Goal: Transaction & Acquisition: Purchase product/service

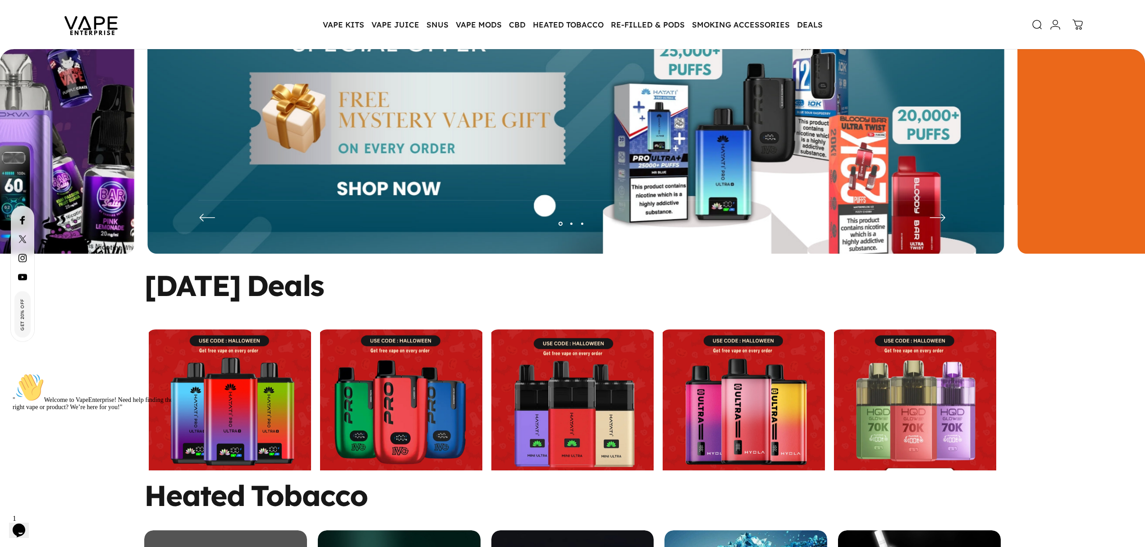
scroll to position [118, 0]
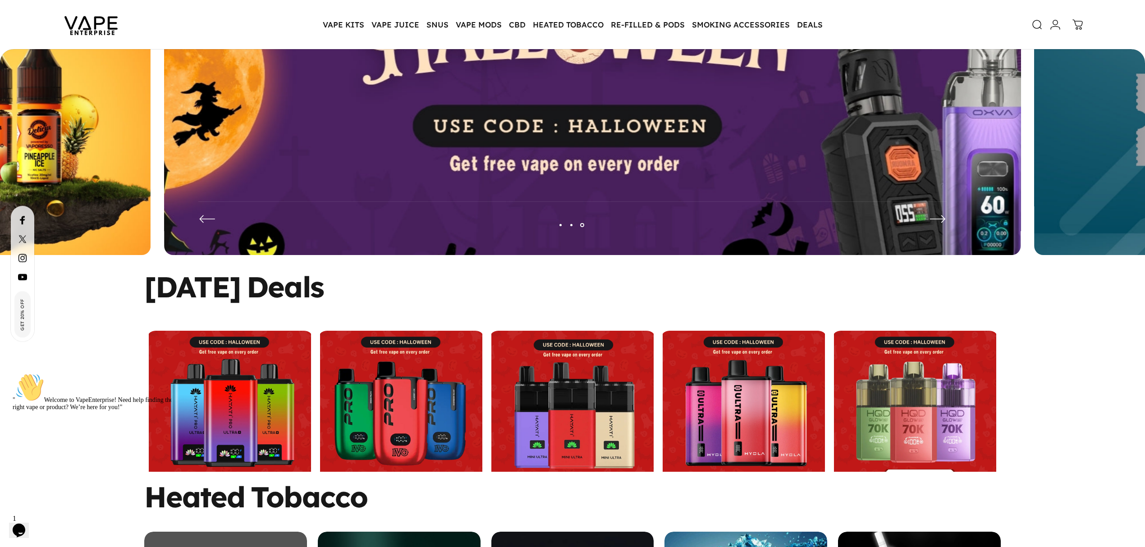
drag, startPoint x: 150, startPoint y: 291, endPoint x: 366, endPoint y: 281, distance: 217.0
click at [324, 280] on split-words "Halloween Deals" at bounding box center [233, 286] width 179 height 27
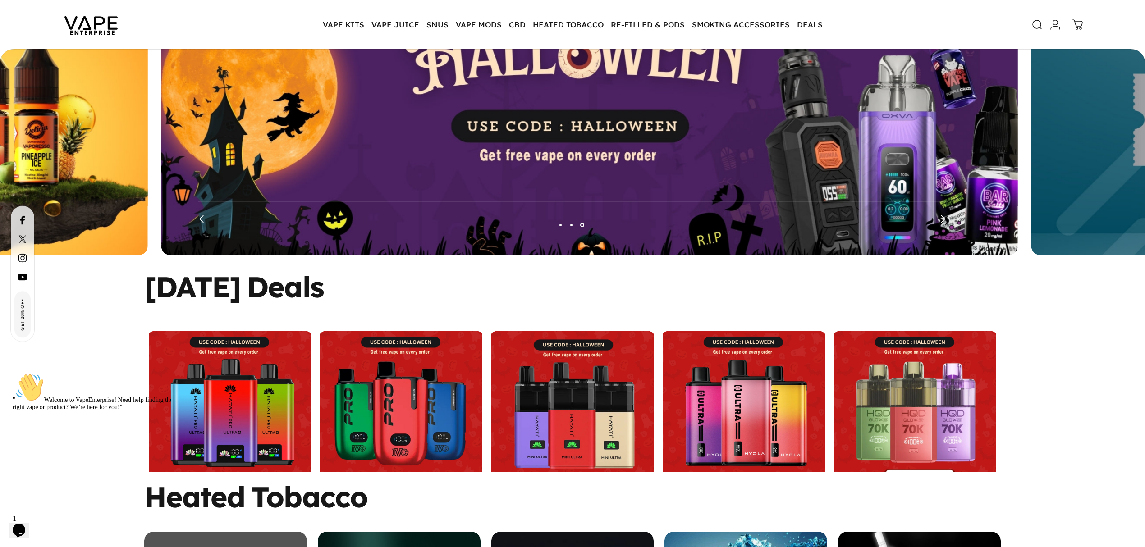
drag, startPoint x: 388, startPoint y: 283, endPoint x: 30, endPoint y: 279, distance: 358.4
click at [2, 282] on div "Halloween Deals" at bounding box center [572, 372] width 1145 height 199
click at [139, 281] on div "Halloween Deals" at bounding box center [572, 372] width 1145 height 199
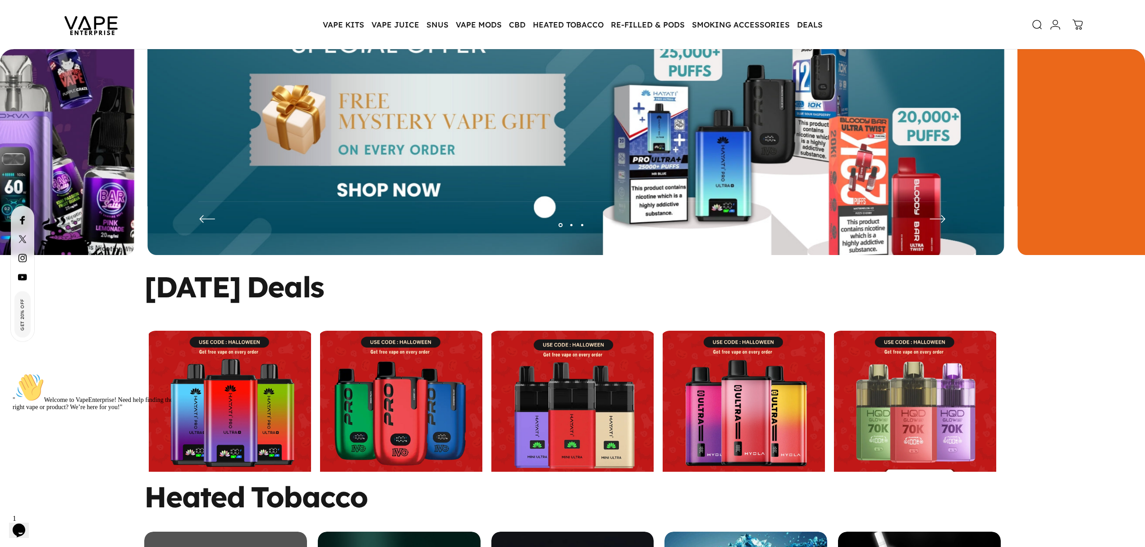
drag, startPoint x: 148, startPoint y: 288, endPoint x: 380, endPoint y: 286, distance: 232.6
click at [380, 286] on div "Halloween Deals" at bounding box center [572, 286] width 856 height 27
click at [395, 286] on div "Halloween Deals" at bounding box center [572, 286] width 856 height 27
drag, startPoint x: 323, startPoint y: 288, endPoint x: 151, endPoint y: 284, distance: 172.2
click at [151, 284] on div "Halloween Deals" at bounding box center [572, 286] width 856 height 27
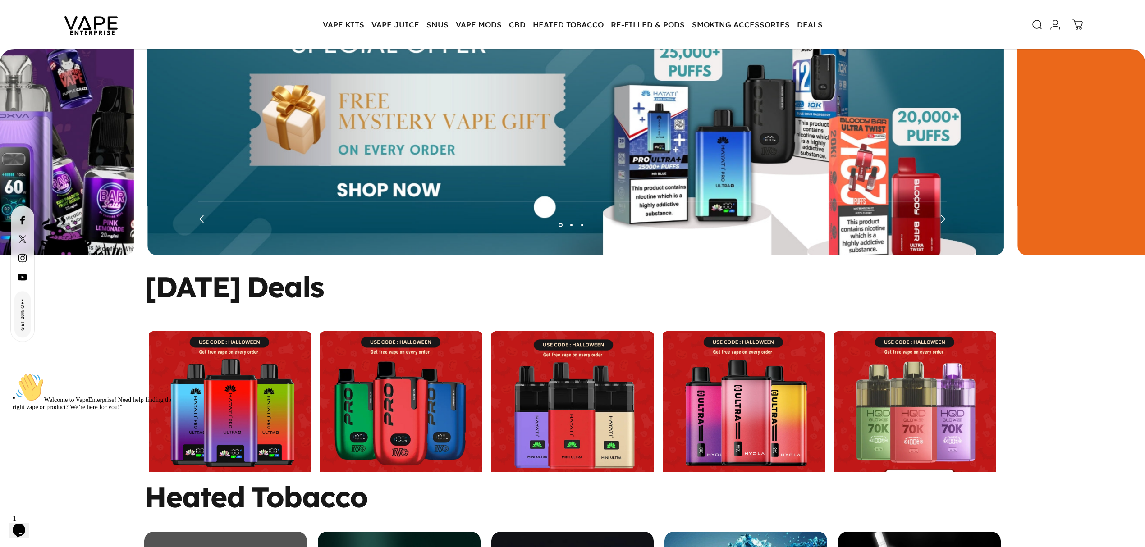
click at [142, 288] on div "Halloween Deals" at bounding box center [572, 372] width 1145 height 199
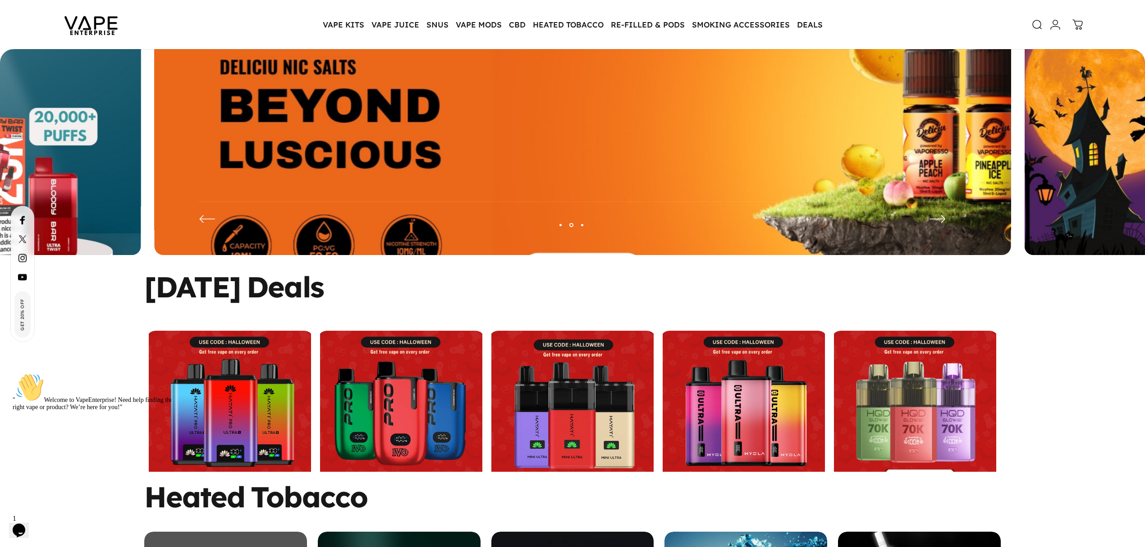
drag, startPoint x: 149, startPoint y: 287, endPoint x: 386, endPoint y: 285, distance: 237.1
click at [381, 285] on div "Halloween Deals" at bounding box center [572, 286] width 856 height 27
drag, startPoint x: 404, startPoint y: 285, endPoint x: 351, endPoint y: 279, distance: 53.9
click at [404, 285] on div "Halloween Deals" at bounding box center [572, 286] width 856 height 27
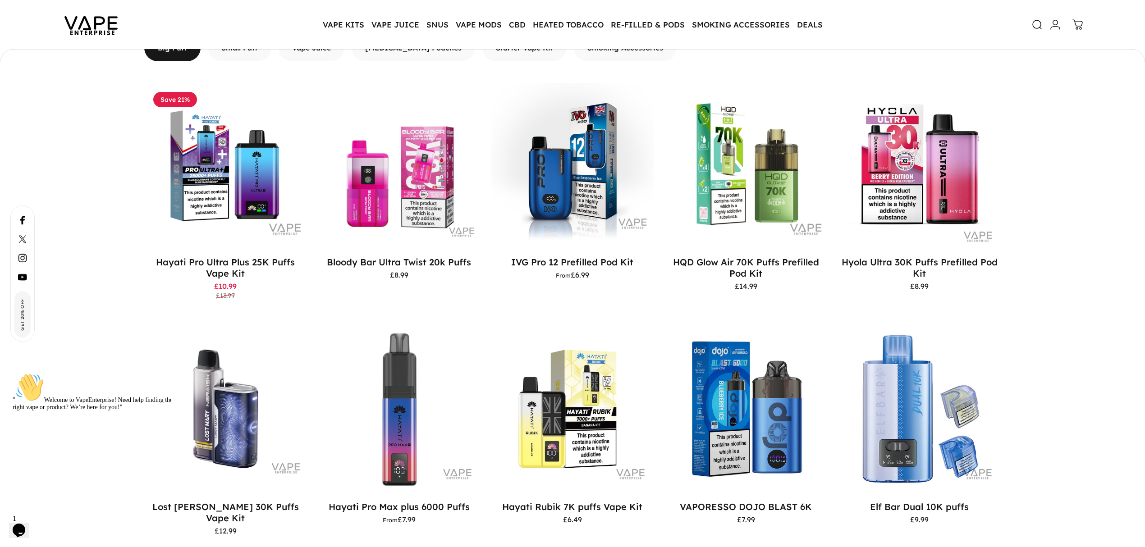
scroll to position [1139, 0]
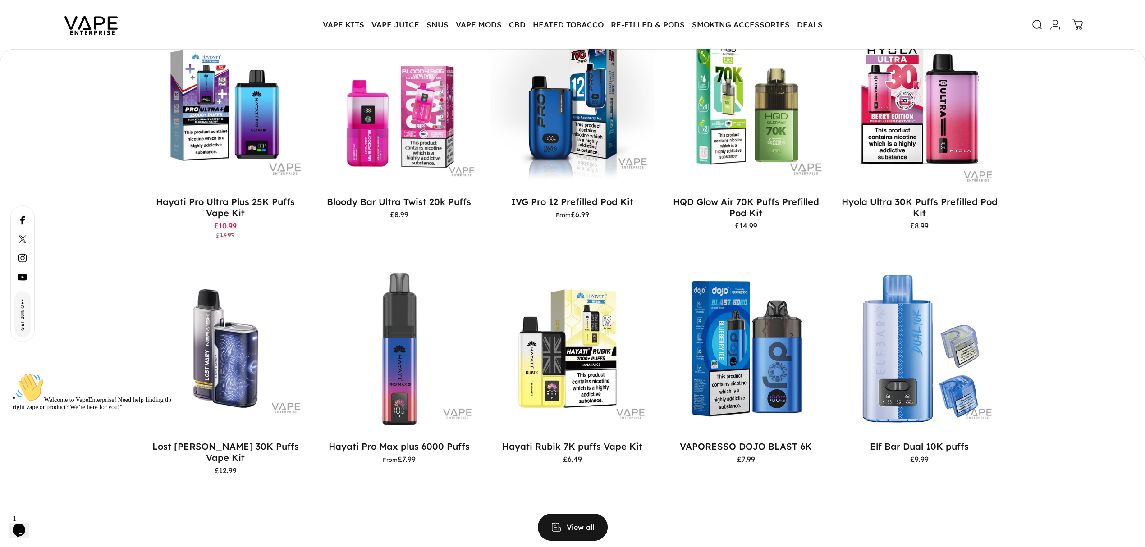
click at [572, 516] on span "View all products in the Big Puff Vapes collection" at bounding box center [572, 527] width 105 height 54
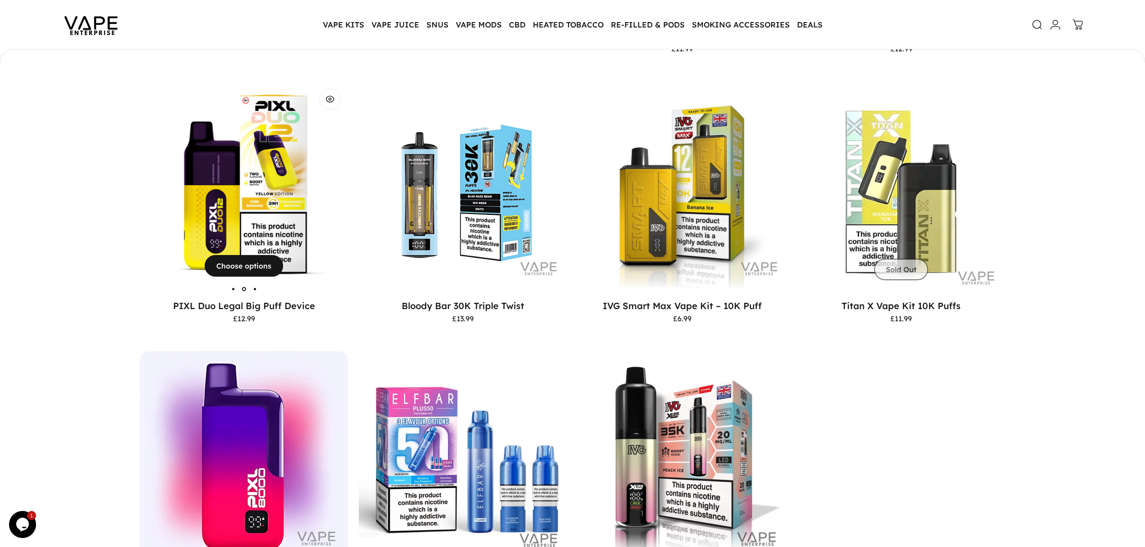
scroll to position [987, 0]
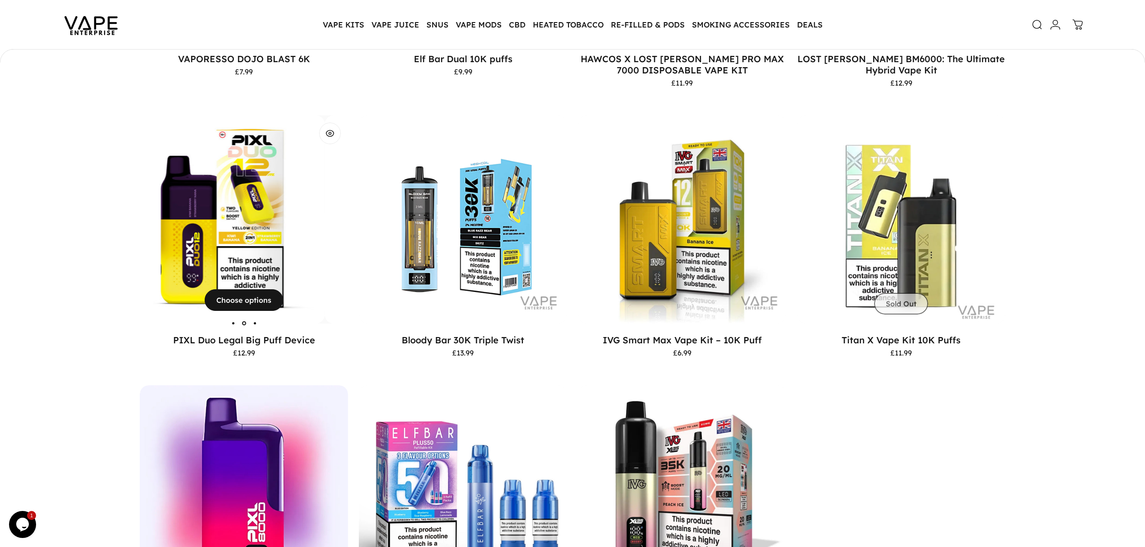
click at [265, 200] on img "PIXL Duo Legal Big Puff Device" at bounding box center [220, 219] width 208 height 208
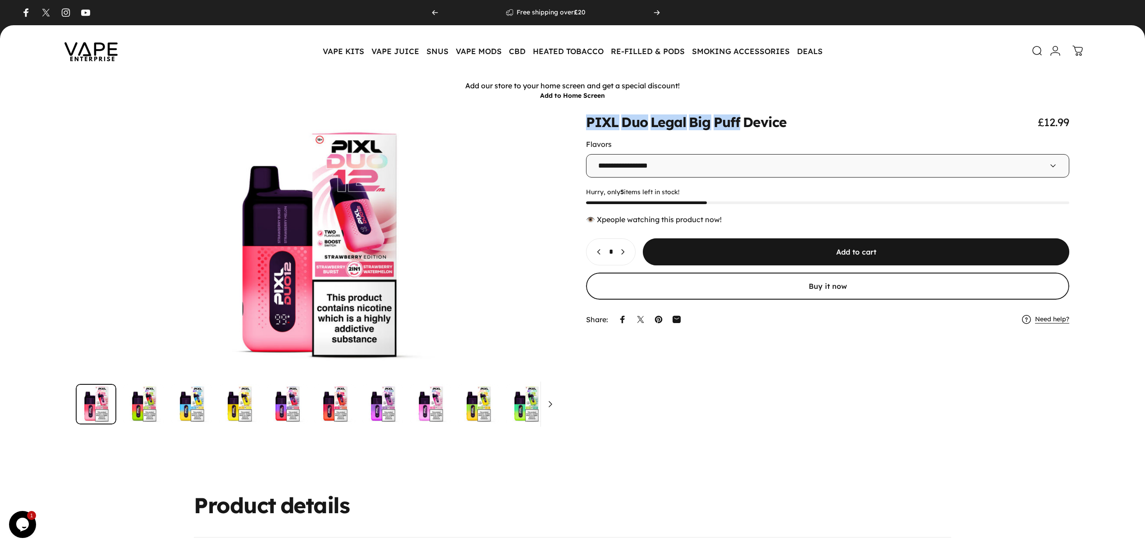
drag, startPoint x: 583, startPoint y: 124, endPoint x: 740, endPoint y: 114, distance: 156.7
click at [740, 115] on div "**********" at bounding box center [573, 269] width 1102 height 309
copy split-words "PIXL Duo Legal Big Puff"
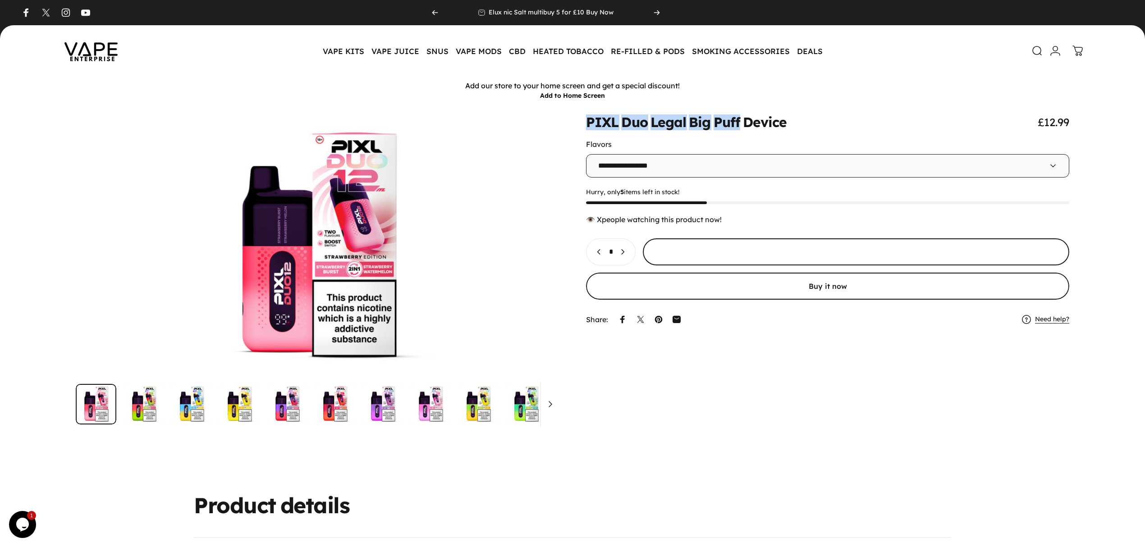
click at [635, 251] on button "Increase quantity for PIXL Duo Legal Big Puff Device" at bounding box center [624, 252] width 21 height 26
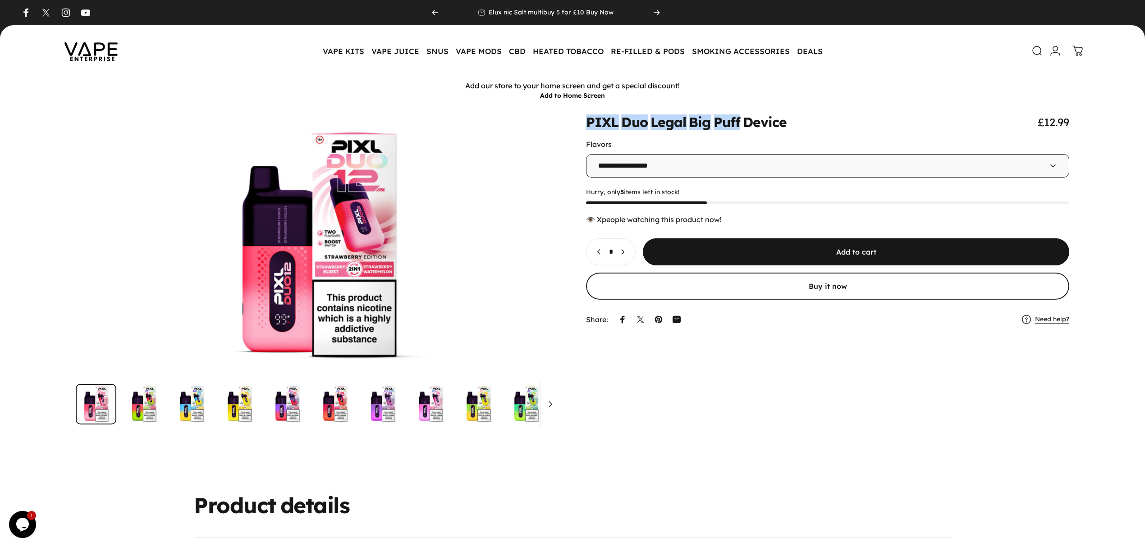
click at [597, 251] on icon "Decrease quantity for PIXL Duo Legal Big Puff Device" at bounding box center [599, 251] width 9 height 9
type input "*"
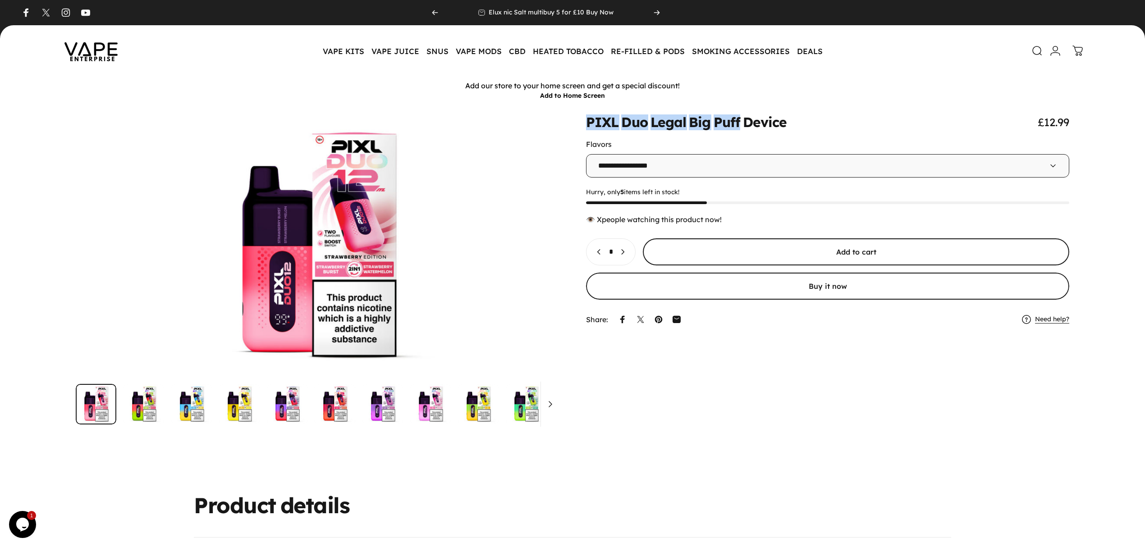
click at [770, 251] on span "submit" at bounding box center [856, 252] width 640 height 54
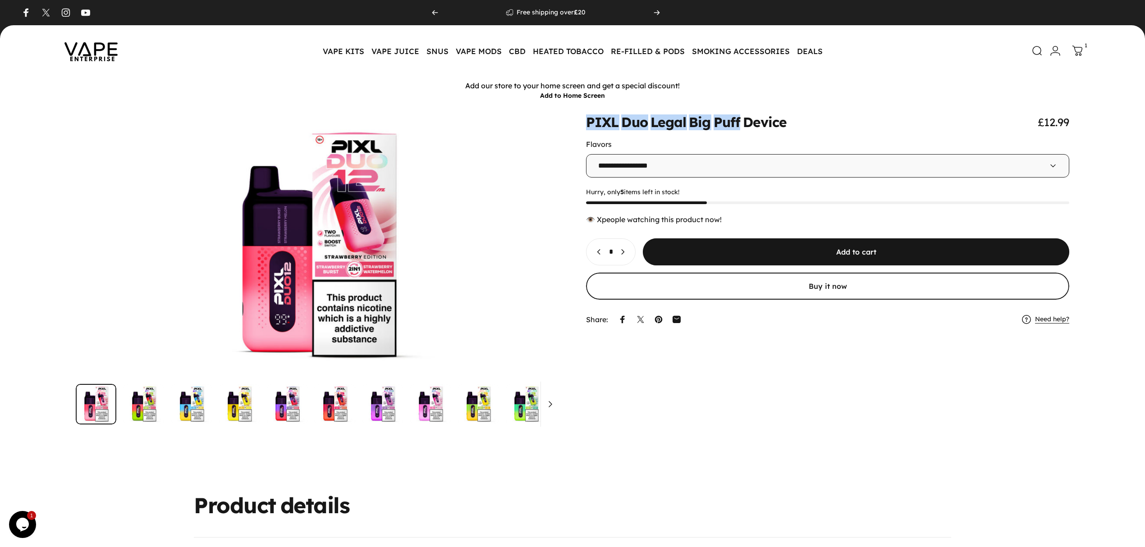
click at [1076, 50] on icon at bounding box center [1077, 51] width 11 height 11
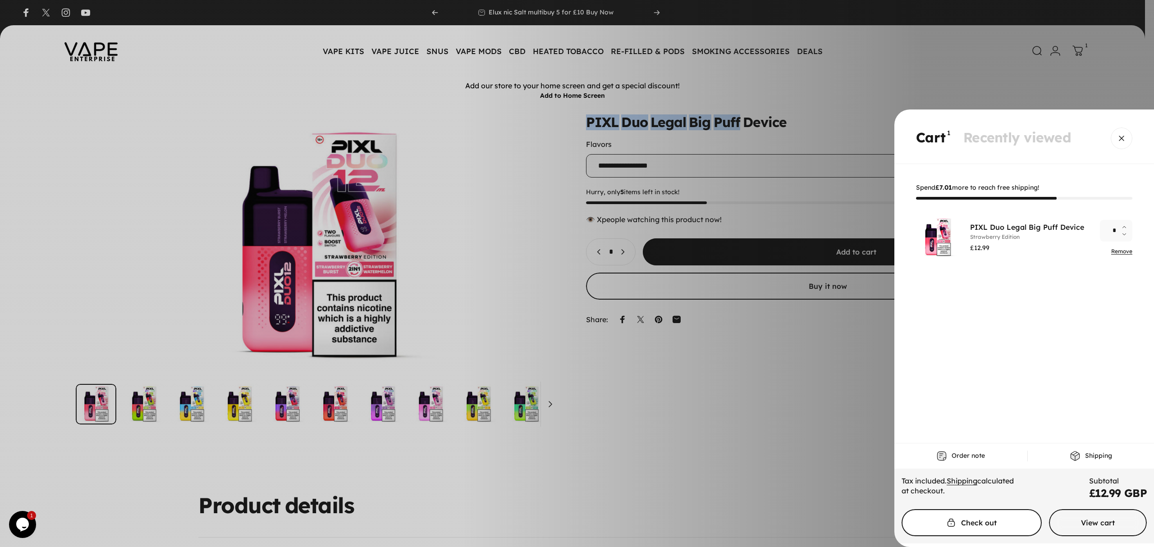
click at [995, 525] on span "Cart" at bounding box center [971, 523] width 210 height 54
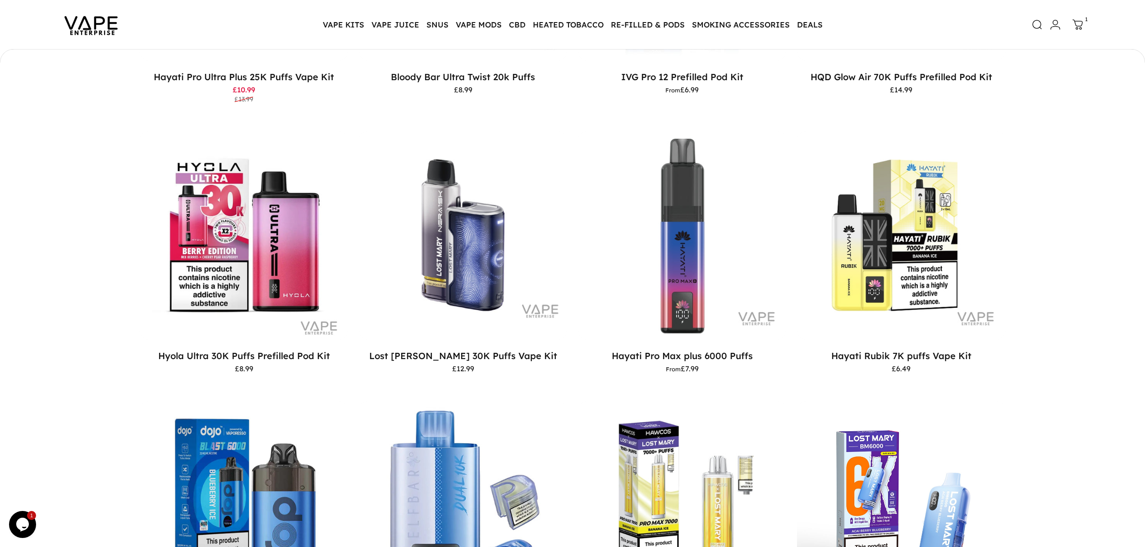
scroll to position [352, 0]
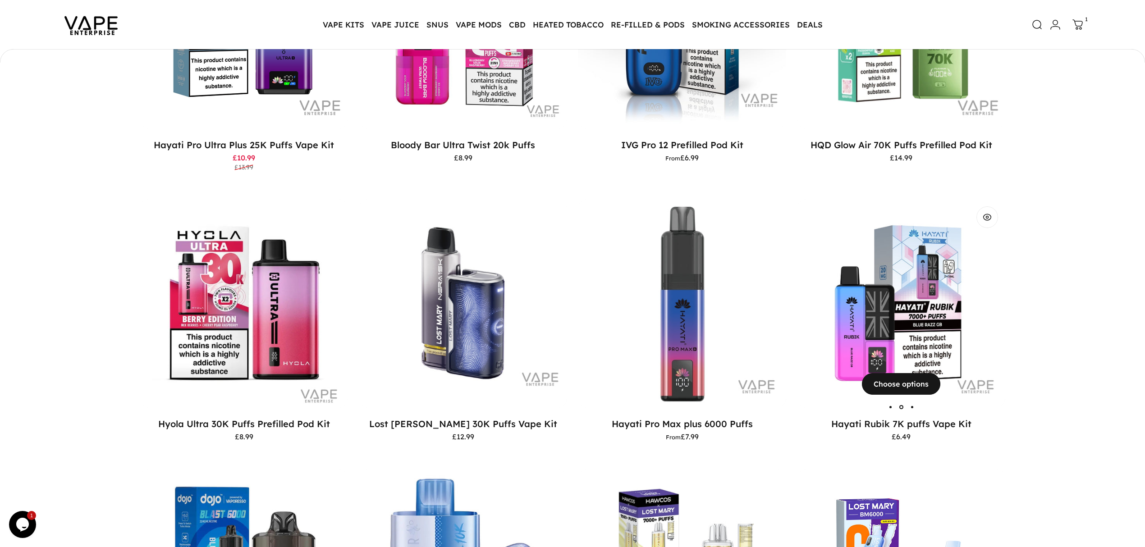
click at [902, 295] on img "Hayati Rubik 7K puffs Vape Kit" at bounding box center [901, 303] width 208 height 208
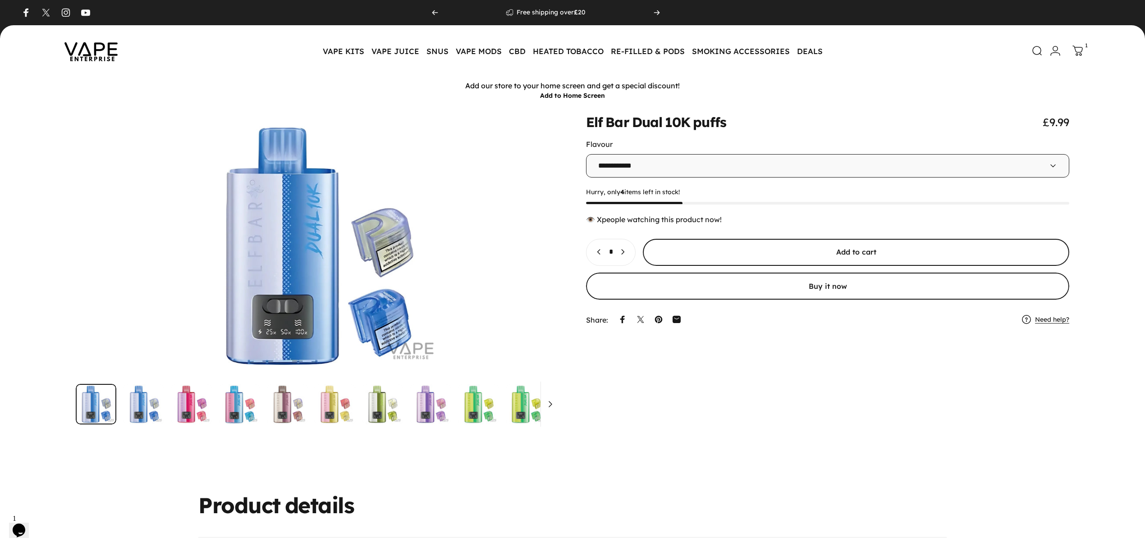
click at [737, 253] on span "submit" at bounding box center [856, 252] width 640 height 54
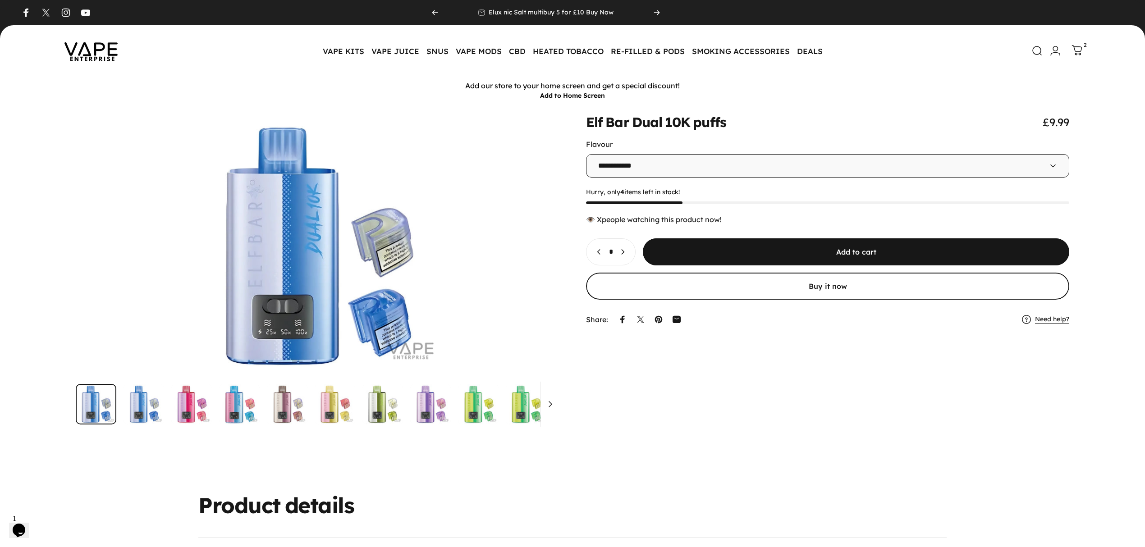
click at [1073, 49] on icon at bounding box center [1076, 50] width 11 height 11
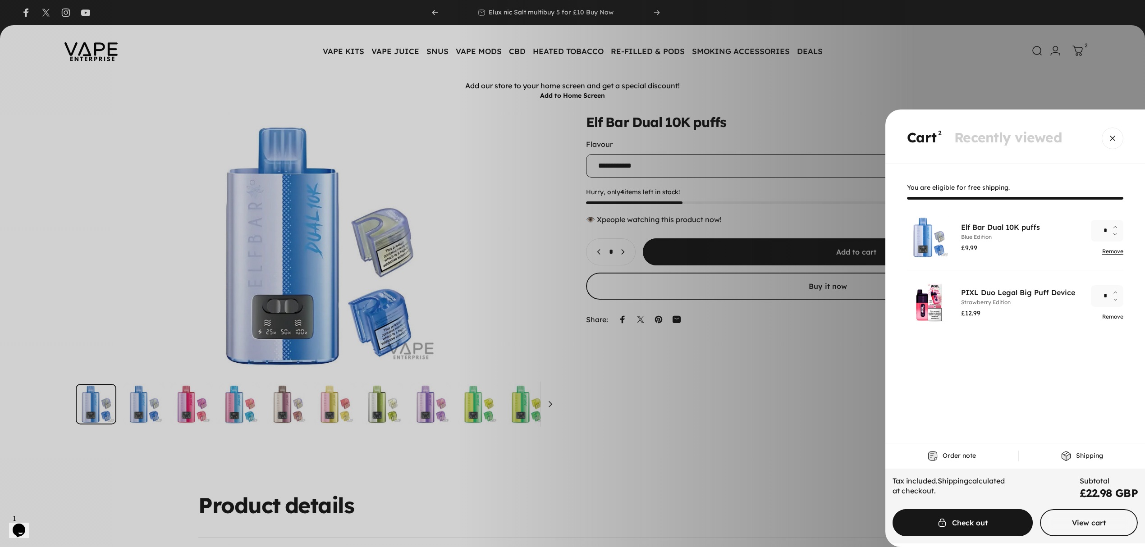
click at [1112, 318] on link "Remove" at bounding box center [1112, 316] width 21 height 7
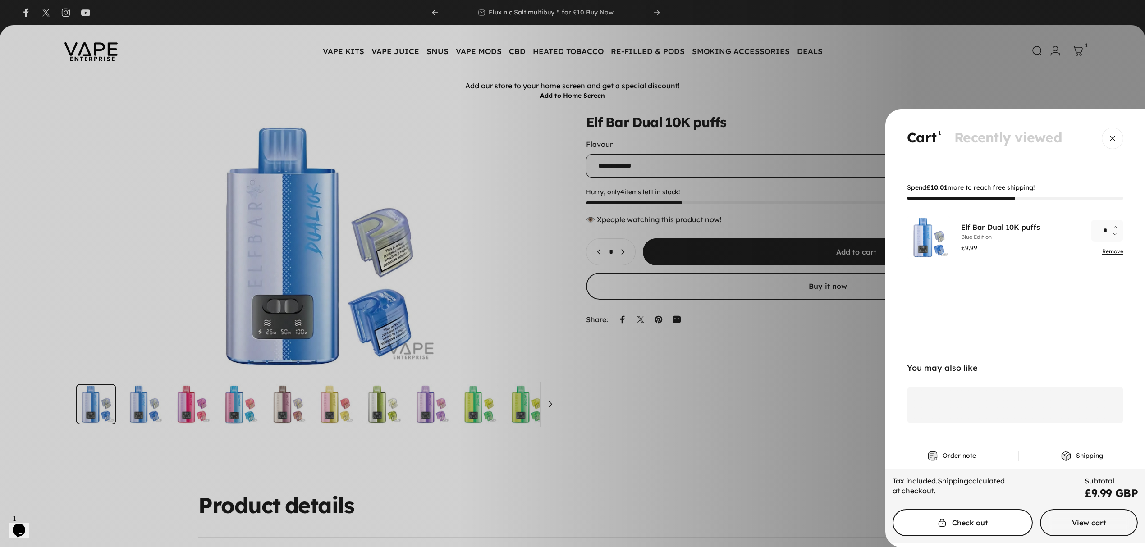
click at [988, 526] on span "Cart" at bounding box center [962, 523] width 210 height 54
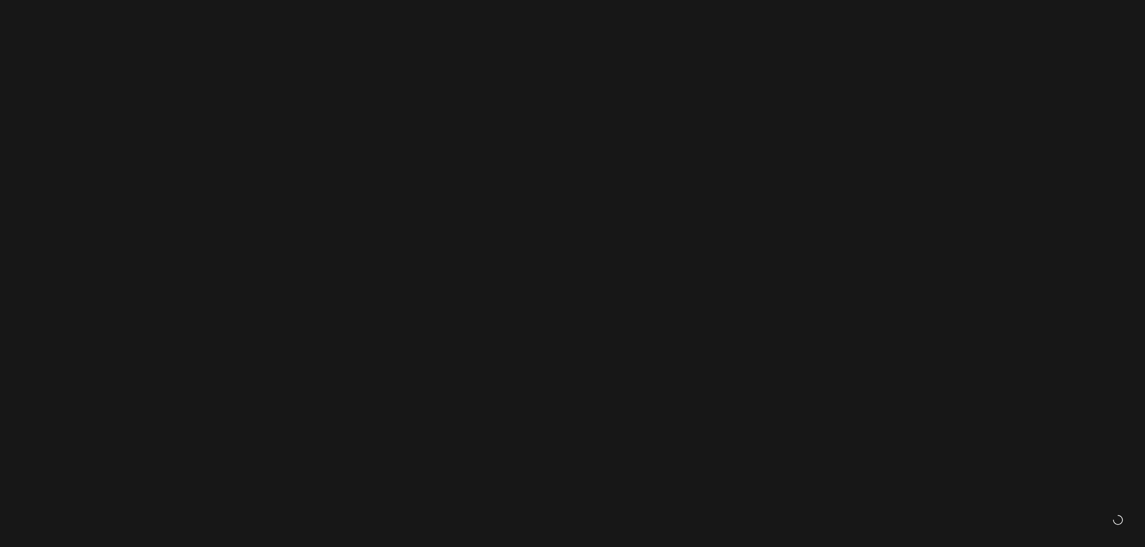
click at [1077, 49] on icon at bounding box center [1077, 50] width 11 height 11
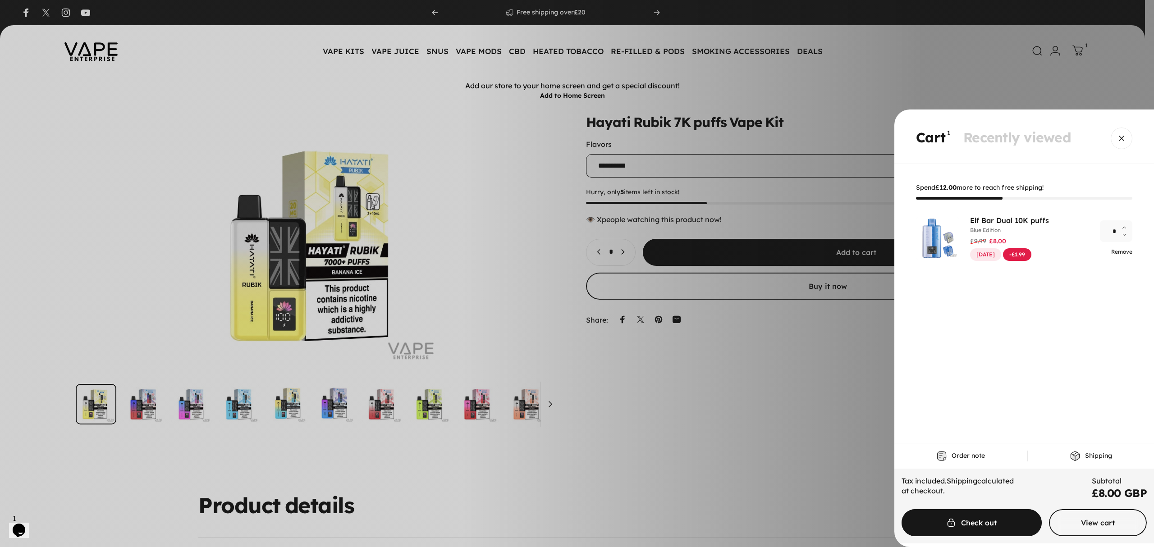
click at [1112, 254] on link "Remove" at bounding box center [1121, 251] width 21 height 7
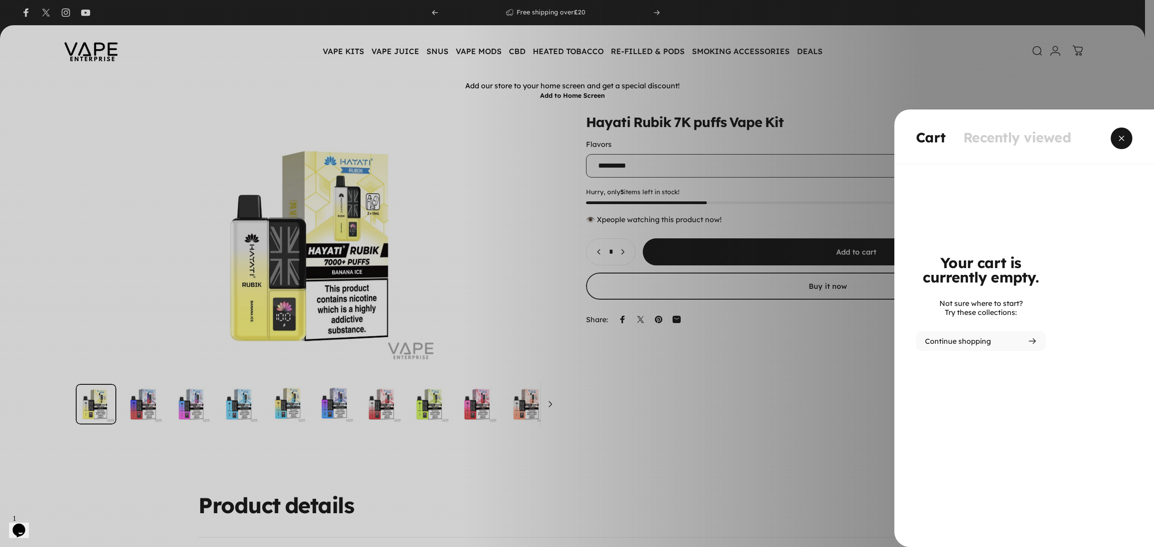
click at [1122, 133] on span "Close" at bounding box center [1121, 138] width 32 height 43
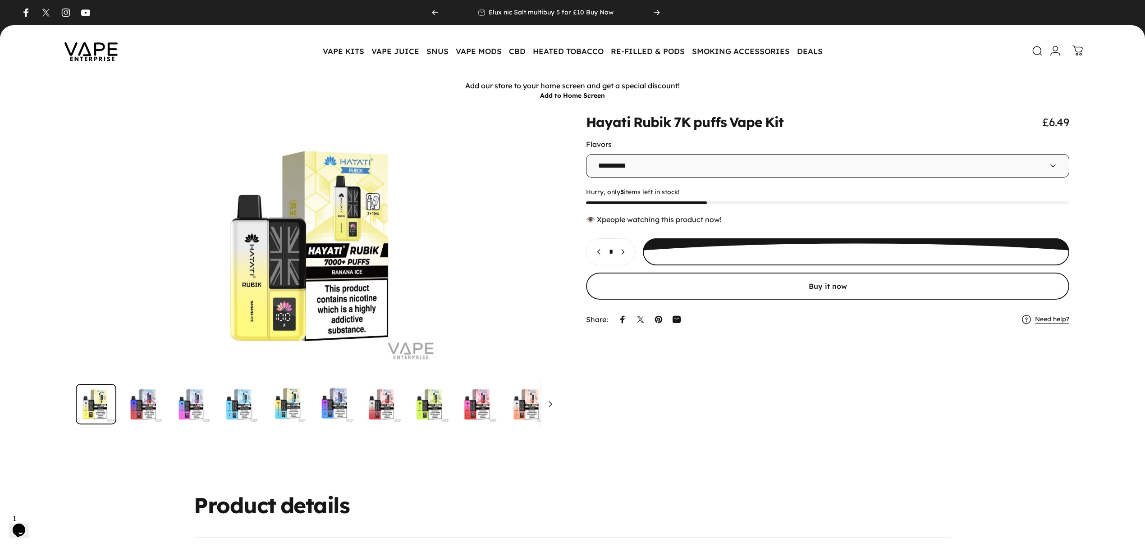
click at [627, 256] on icon "Increase quantity for Hayati Rubik 7K puffs Vape Kit" at bounding box center [622, 251] width 9 height 9
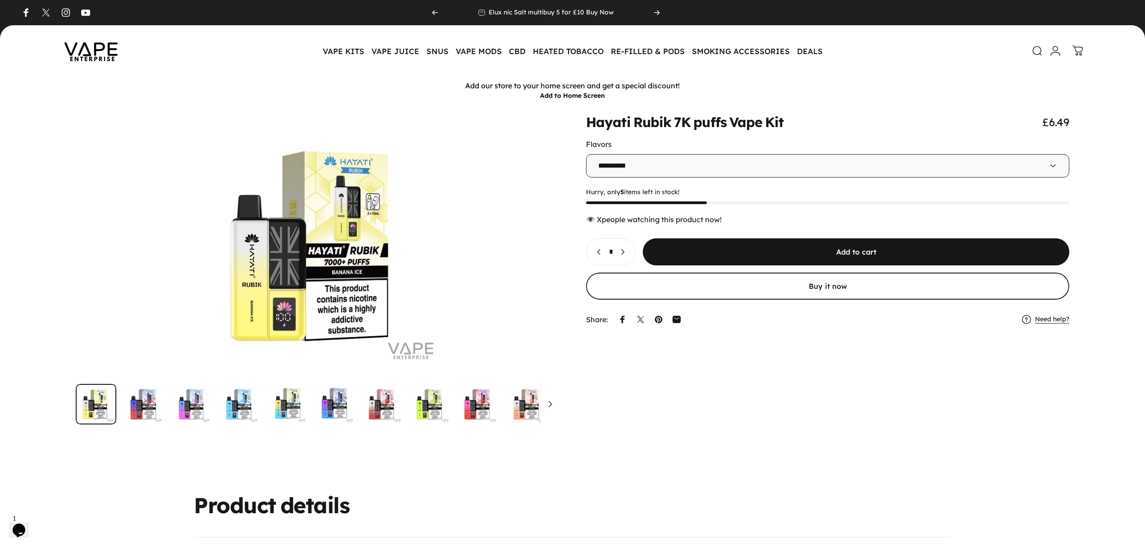
click at [597, 253] on icon "Decrease quantity for Hayati Rubik 7K puffs Vape Kit" at bounding box center [599, 251] width 9 height 9
type input "*"
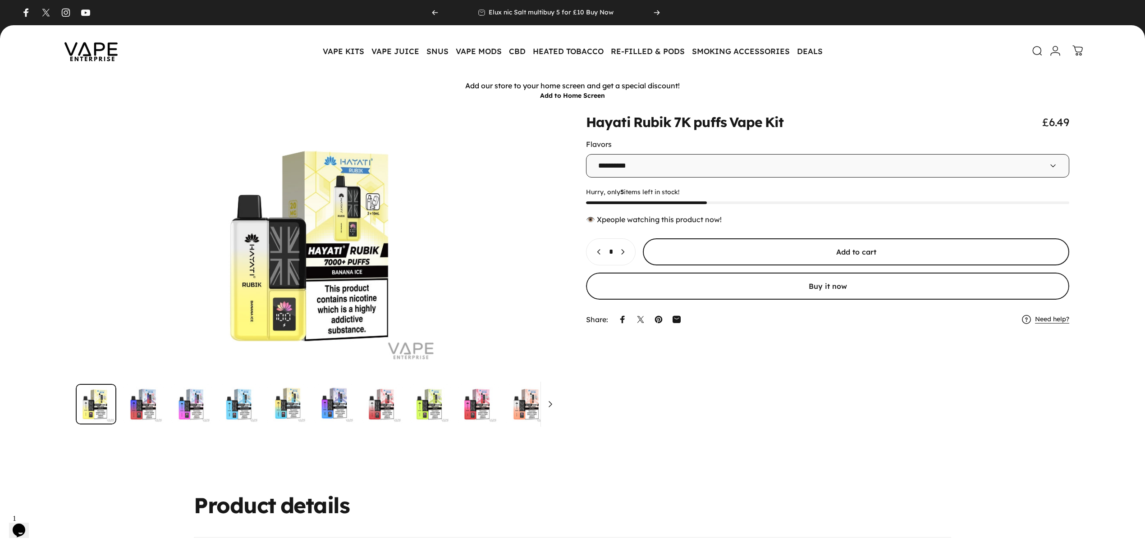
click at [773, 253] on span "submit" at bounding box center [856, 252] width 640 height 54
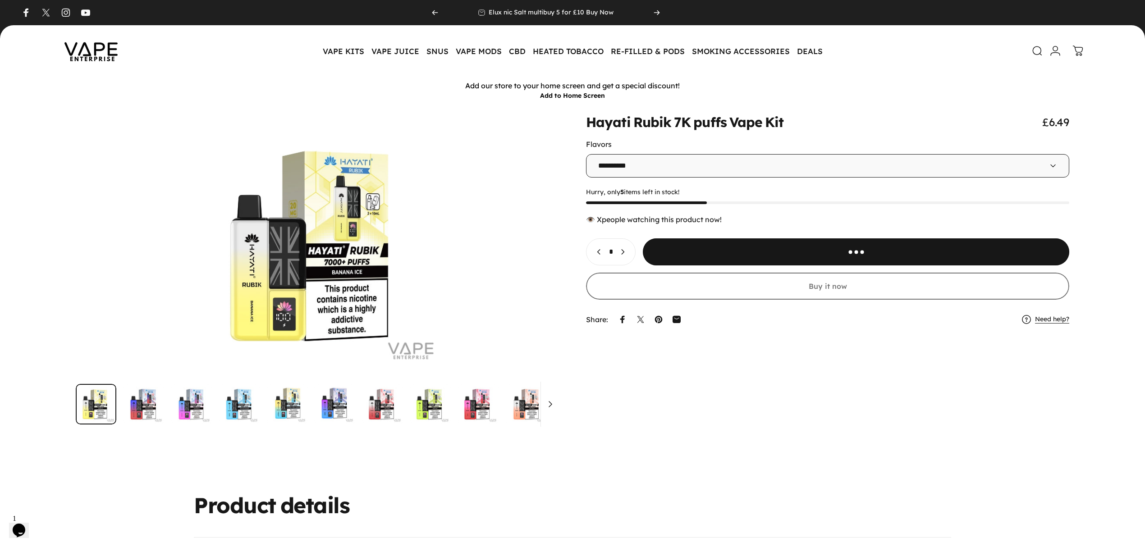
click at [1078, 49] on icon at bounding box center [1077, 51] width 11 height 11
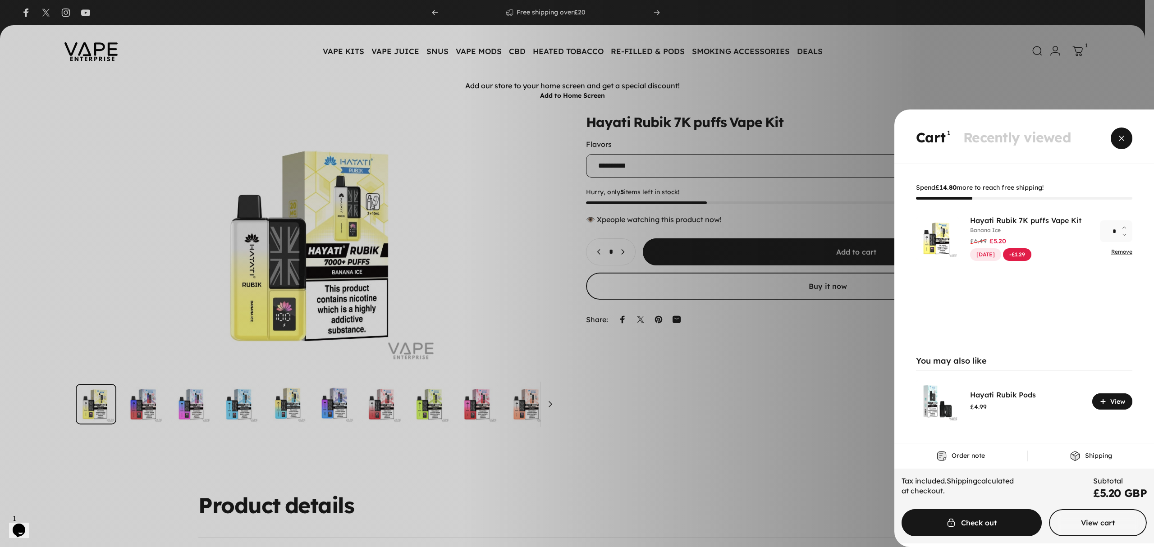
click at [1125, 138] on span "Close" at bounding box center [1121, 138] width 32 height 43
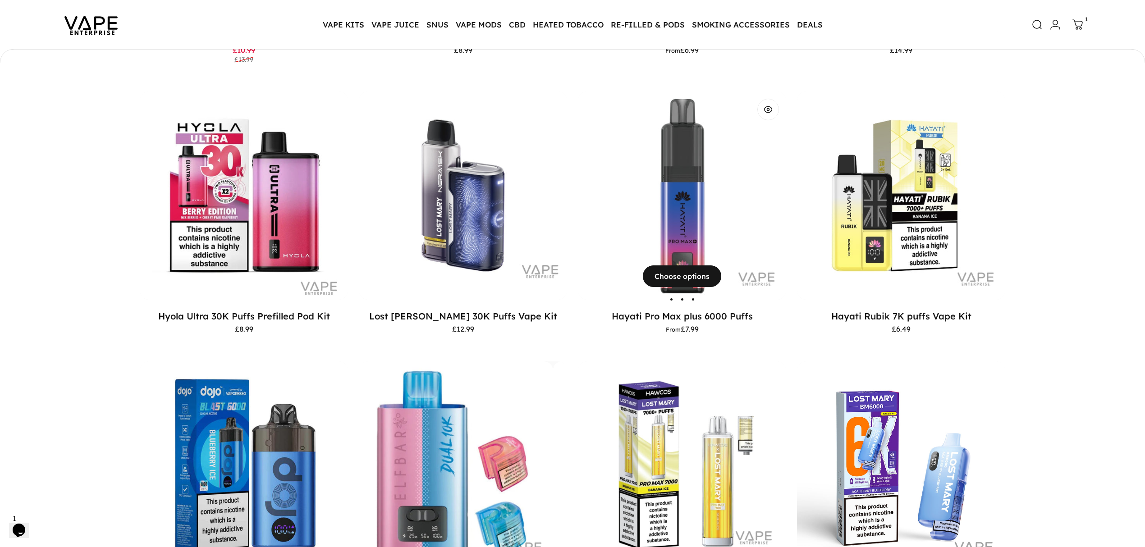
scroll to position [438, 0]
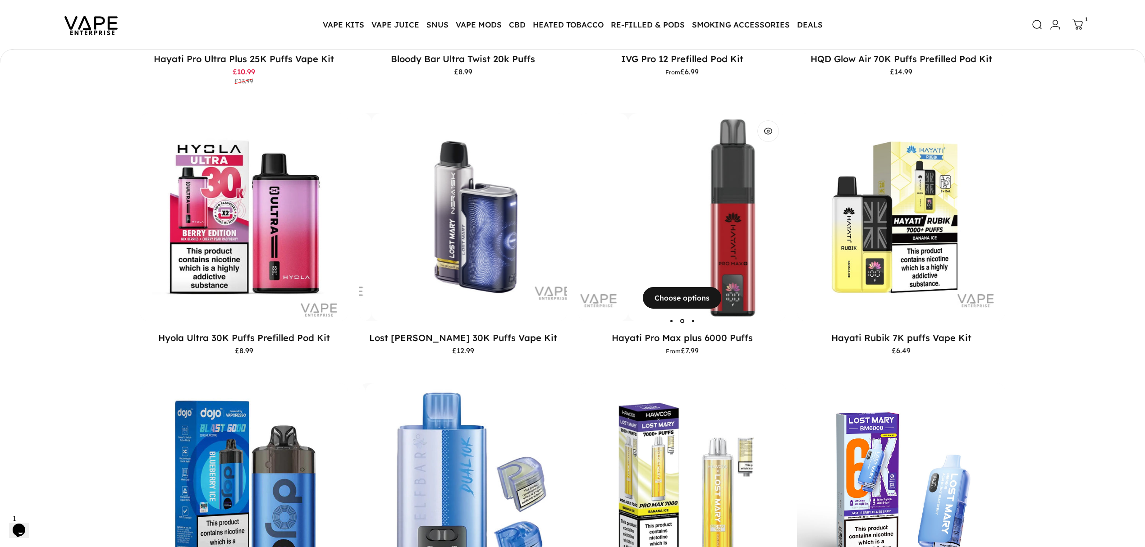
click at [708, 235] on img "Hayati Pro Max plus 6000 Puffs" at bounding box center [732, 217] width 208 height 208
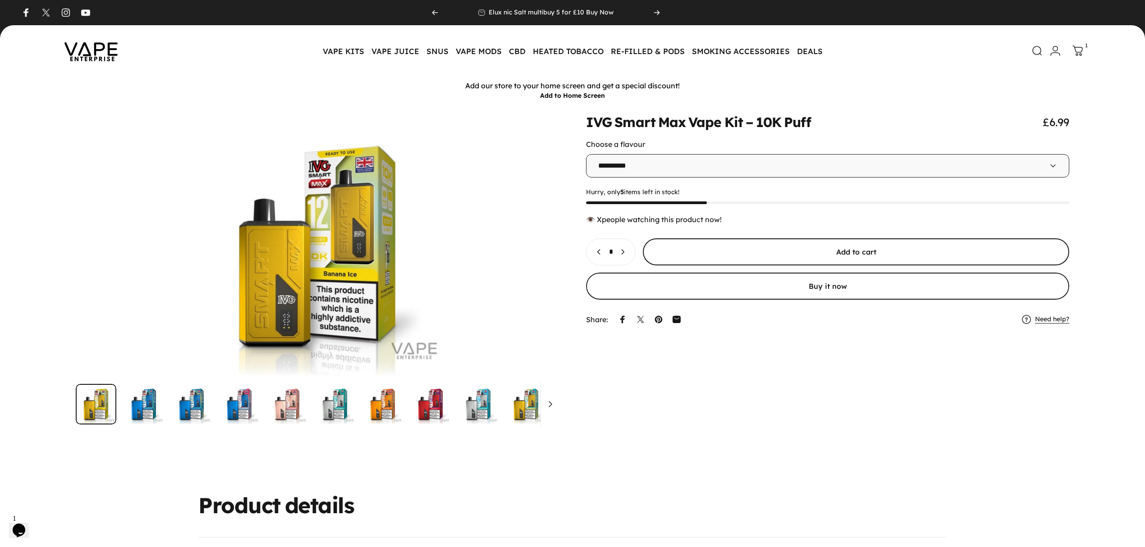
click at [744, 254] on span "submit" at bounding box center [856, 252] width 640 height 54
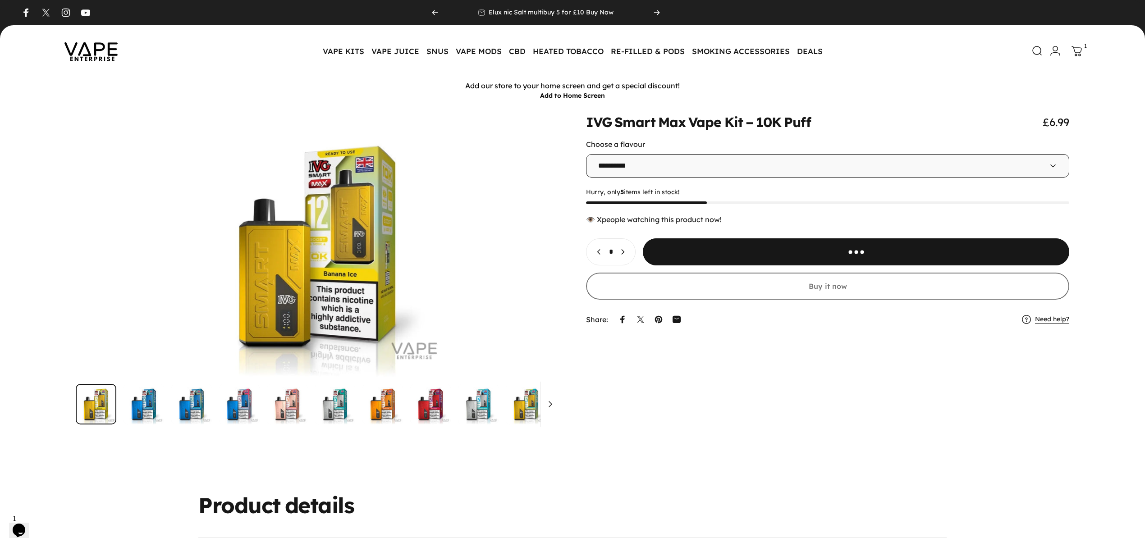
click at [1073, 53] on icon at bounding box center [1076, 51] width 11 height 11
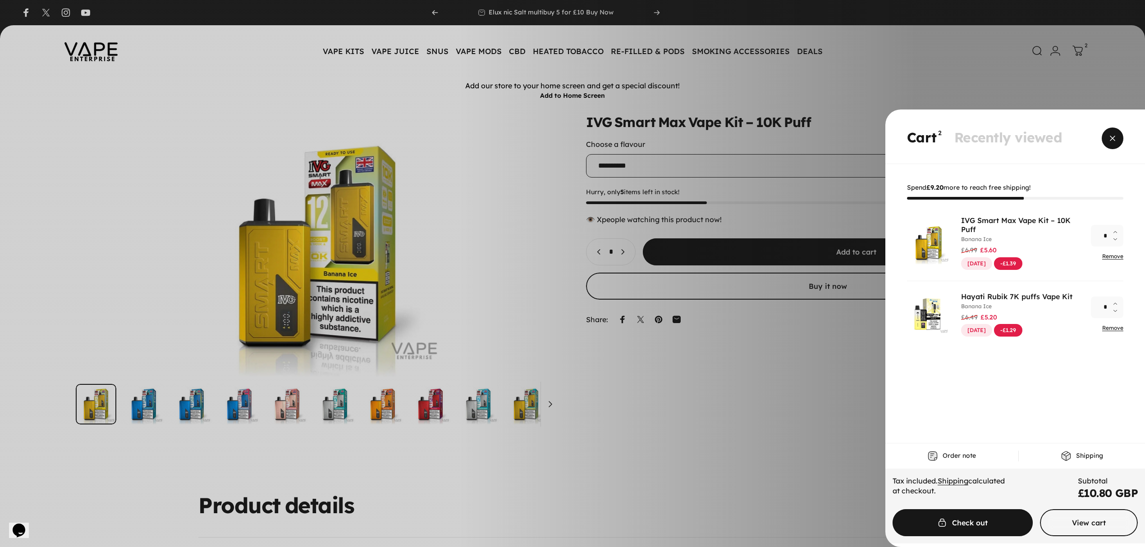
click at [1111, 136] on span "Close" at bounding box center [1112, 138] width 32 height 43
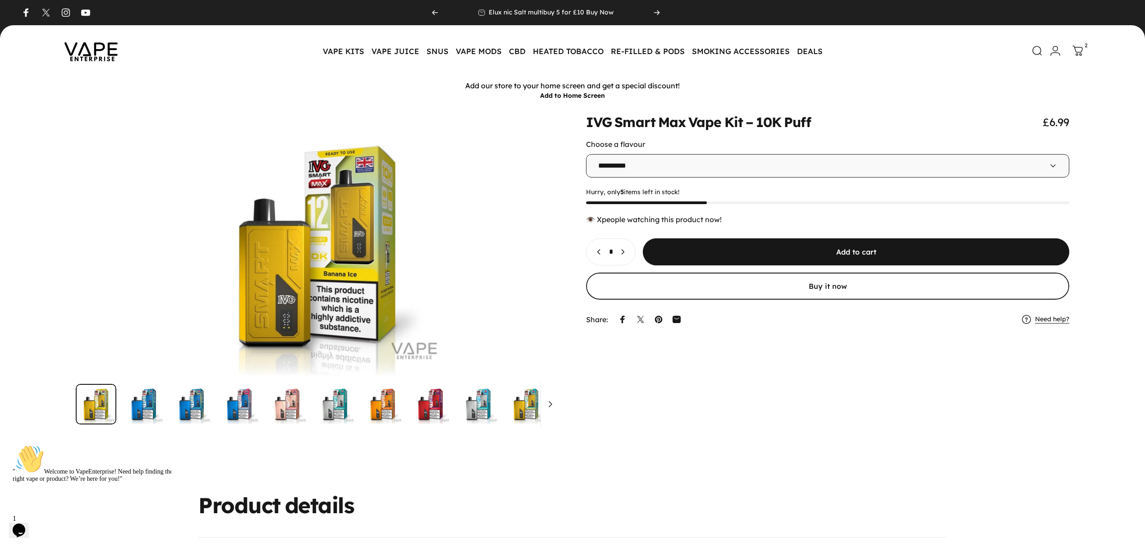
click at [87, 53] on img at bounding box center [90, 51] width 81 height 42
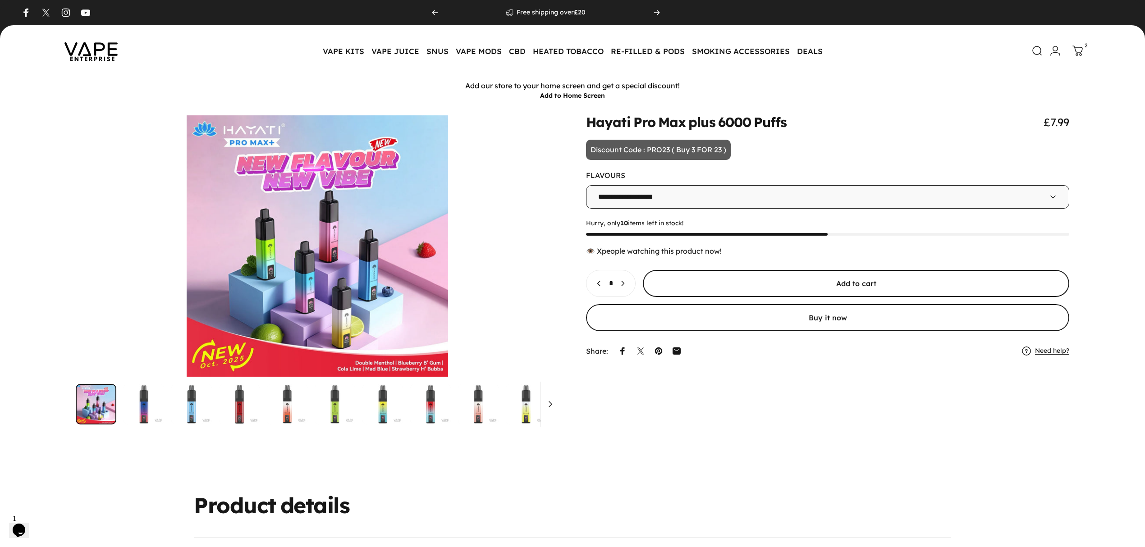
click at [819, 283] on span "submit" at bounding box center [856, 283] width 640 height 54
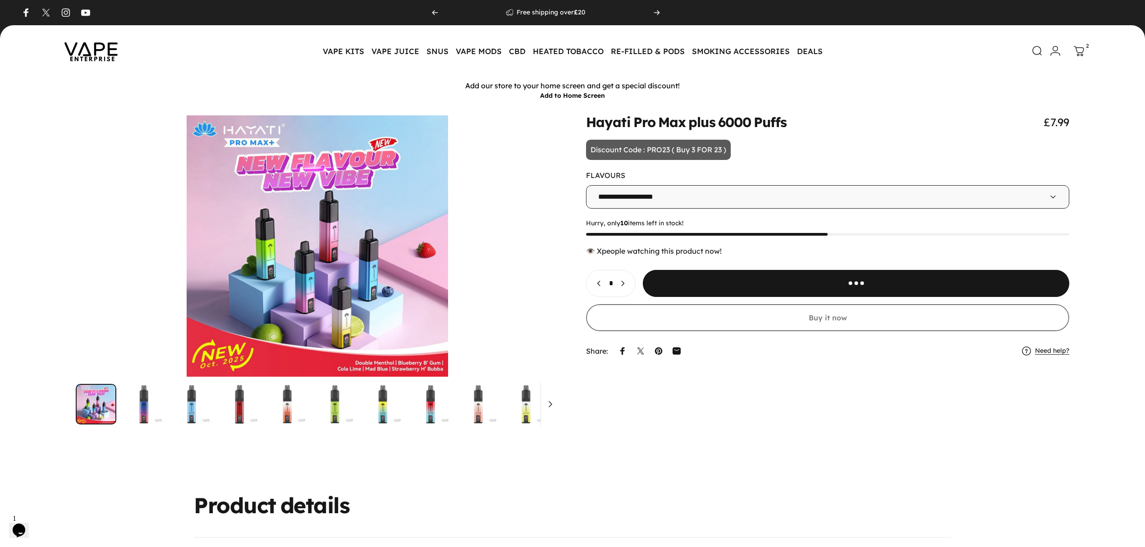
click at [1084, 53] on icon at bounding box center [1079, 51] width 11 height 11
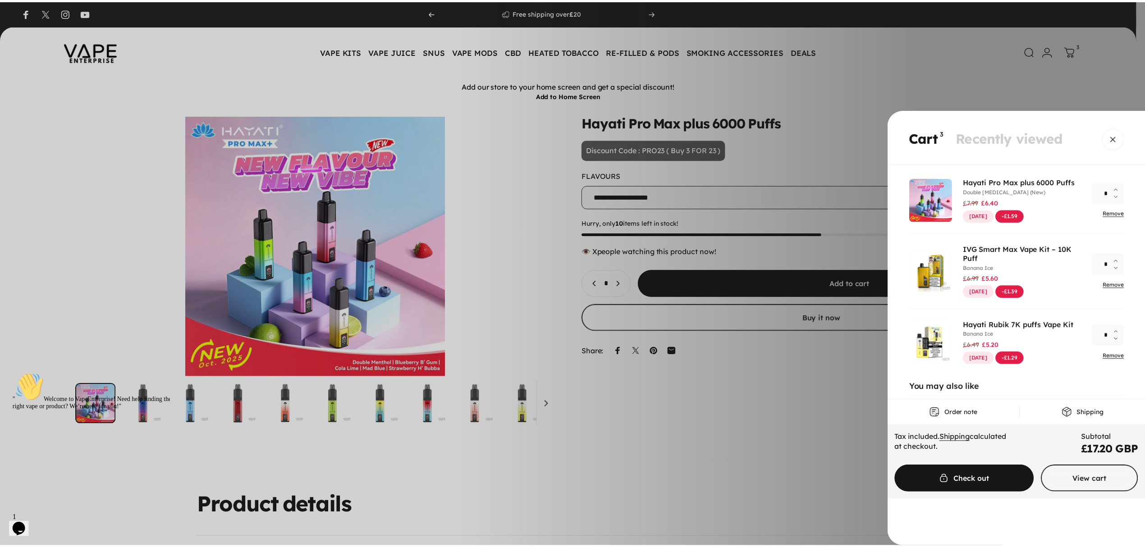
scroll to position [109, 0]
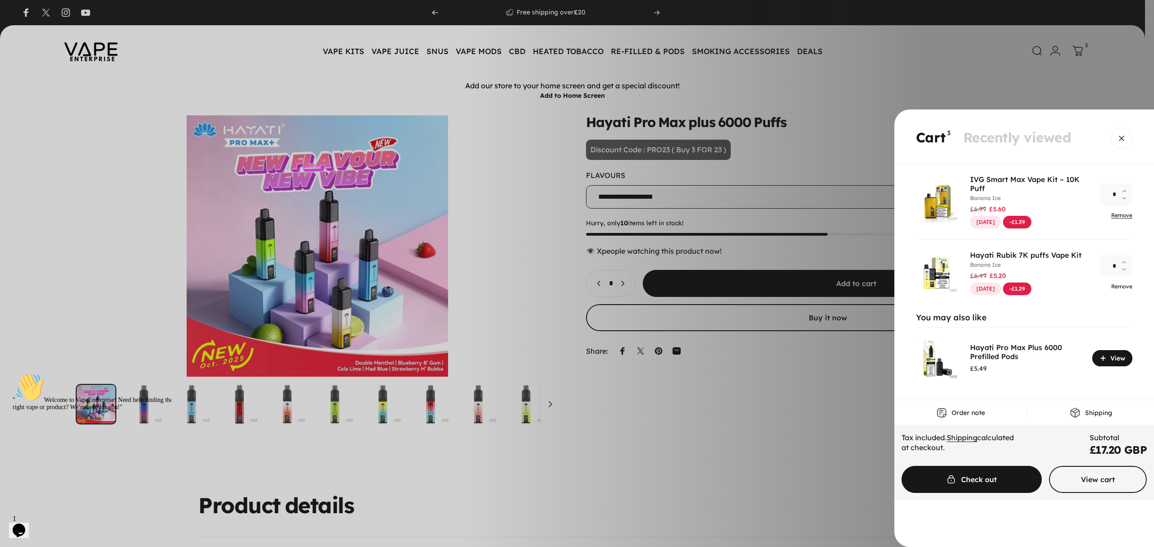
click at [1119, 284] on link "Remove" at bounding box center [1121, 286] width 21 height 7
click at [1115, 215] on link "Remove" at bounding box center [1121, 215] width 21 height 7
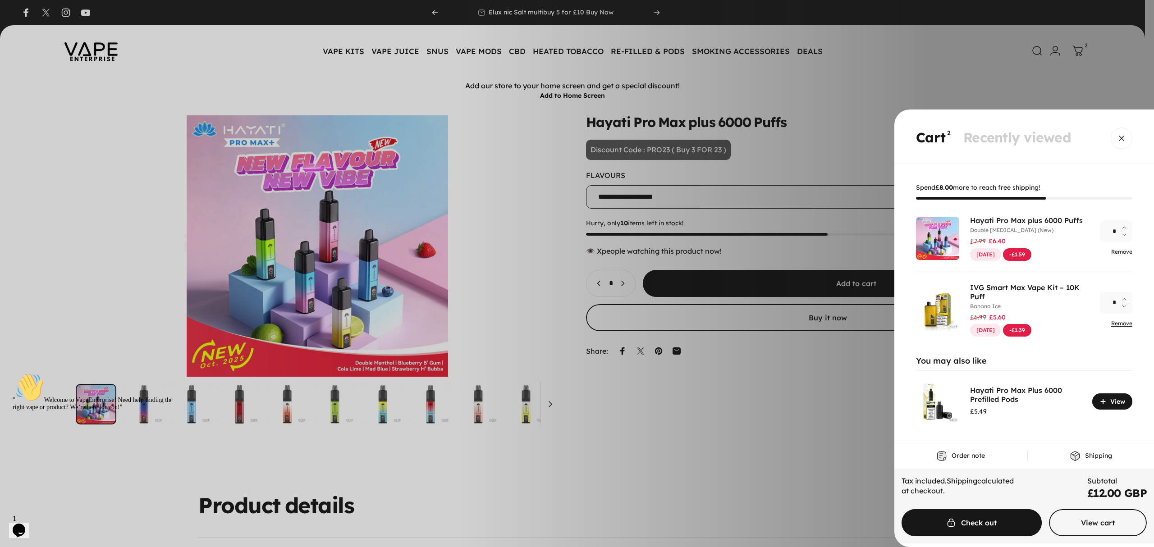
click at [1126, 254] on link "Remove" at bounding box center [1121, 251] width 21 height 7
click at [1118, 252] on link "Remove" at bounding box center [1121, 251] width 21 height 7
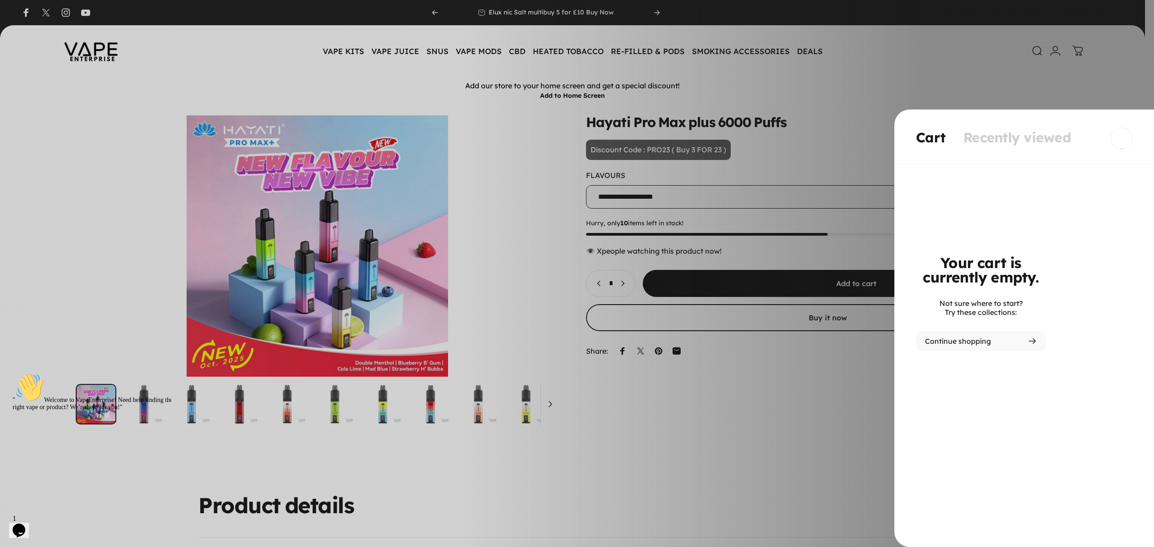
click at [1116, 149] on span "Close" at bounding box center [1121, 170] width 32 height 43
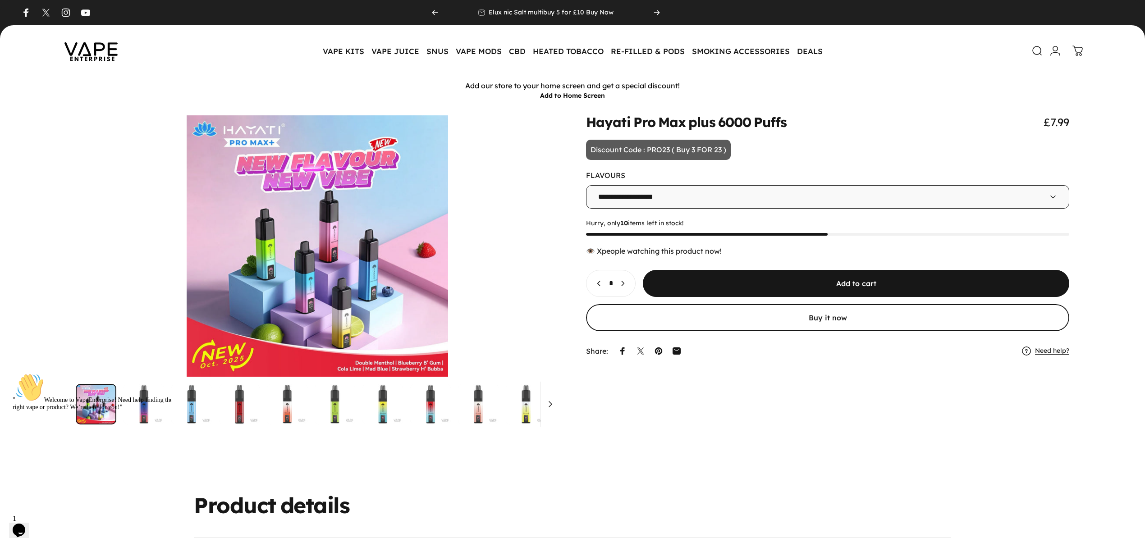
drag, startPoint x: 925, startPoint y: 187, endPoint x: 723, endPoint y: 456, distance: 337.1
click at [723, 456] on div at bounding box center [572, 284] width 1145 height 358
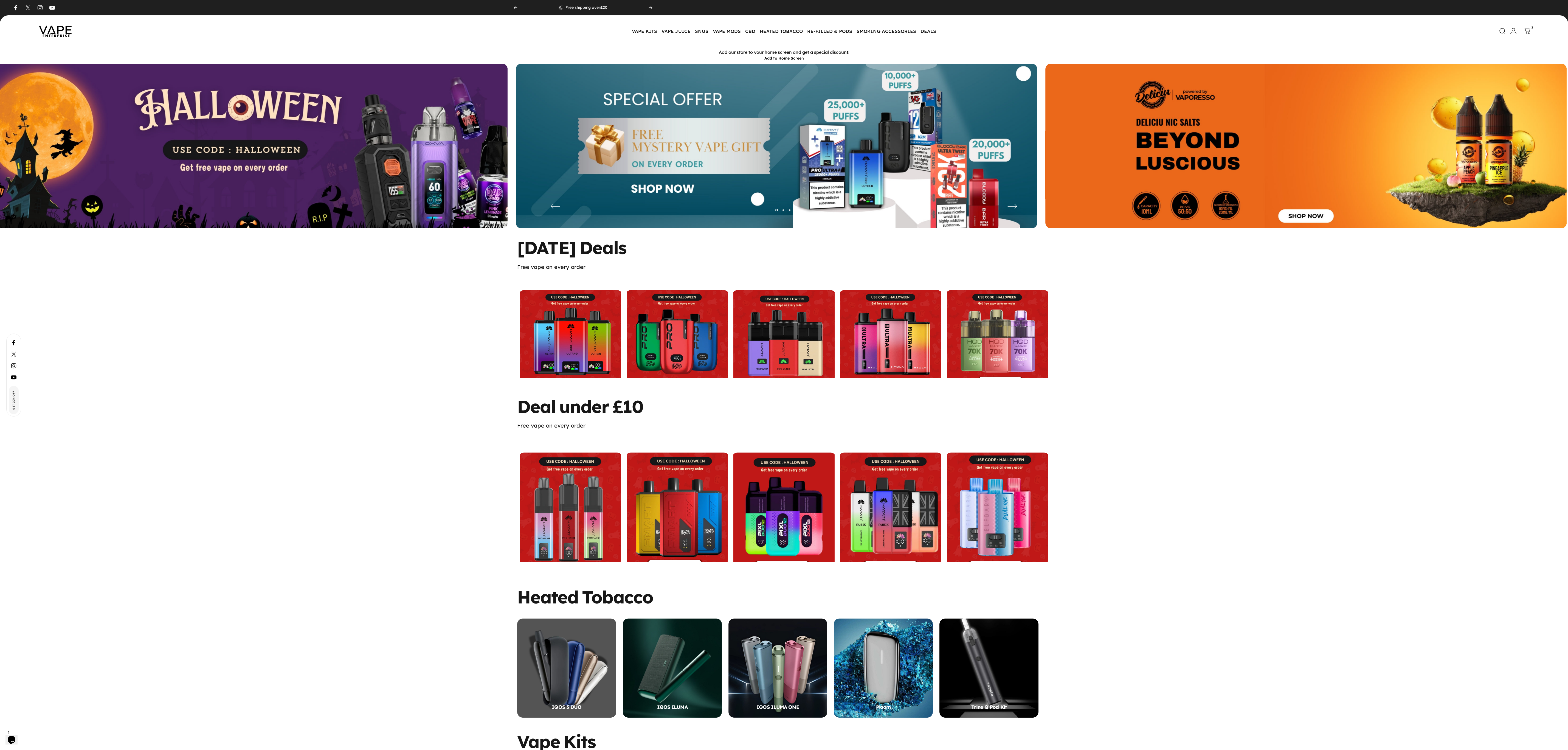
click at [635, 133] on img at bounding box center [776, 150] width 521 height 173
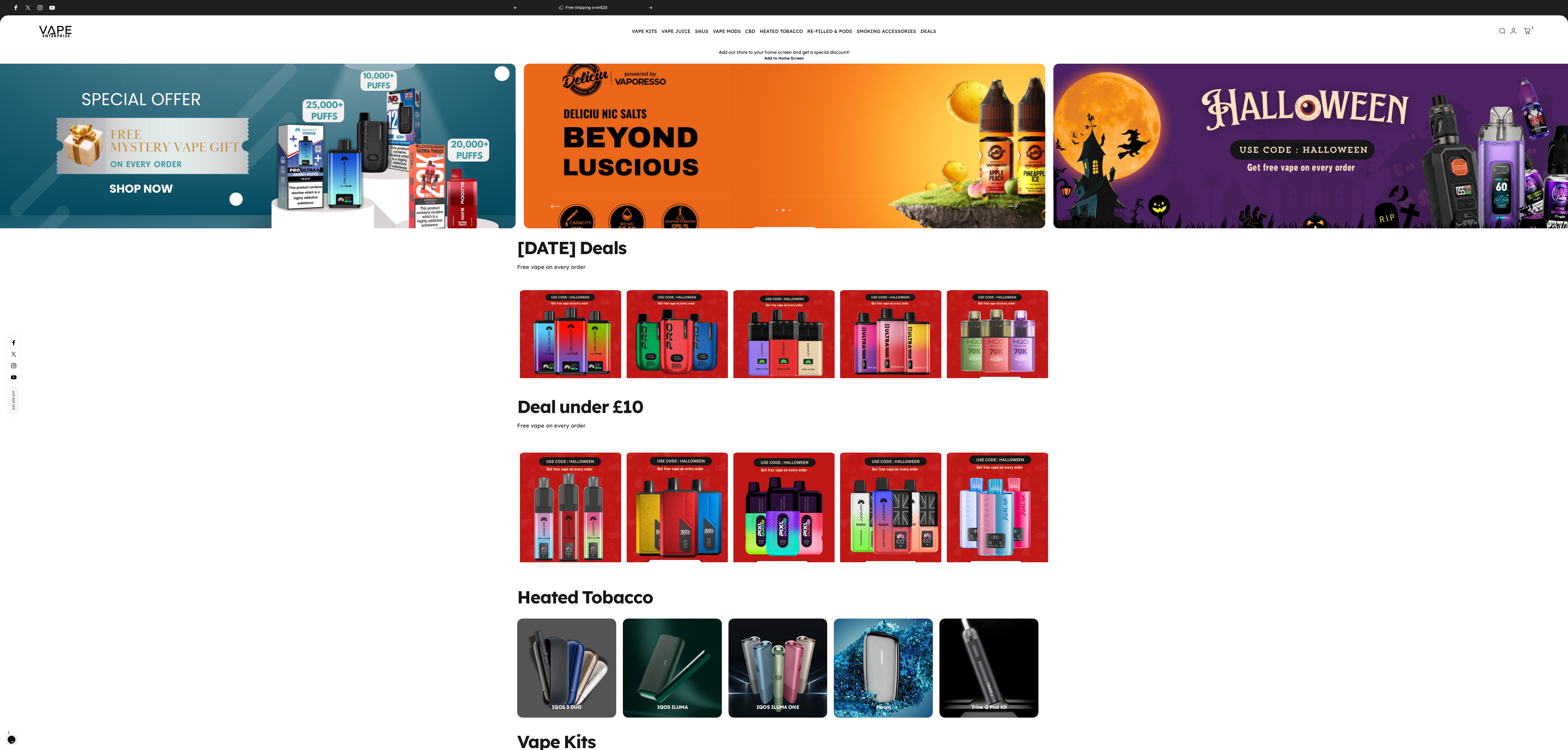
click at [632, 159] on img at bounding box center [784, 150] width 677 height 225
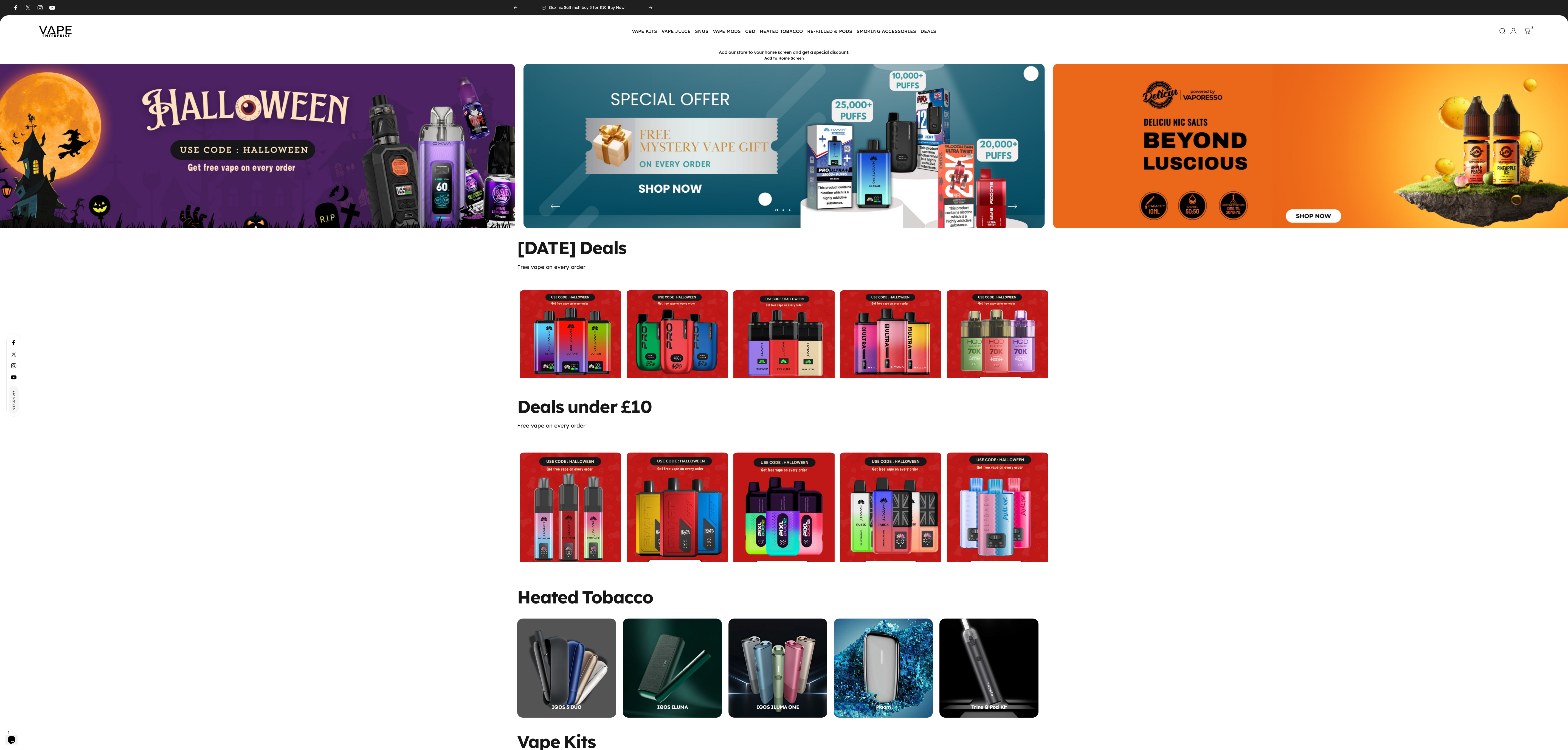
click at [970, 154] on img at bounding box center [784, 150] width 521 height 173
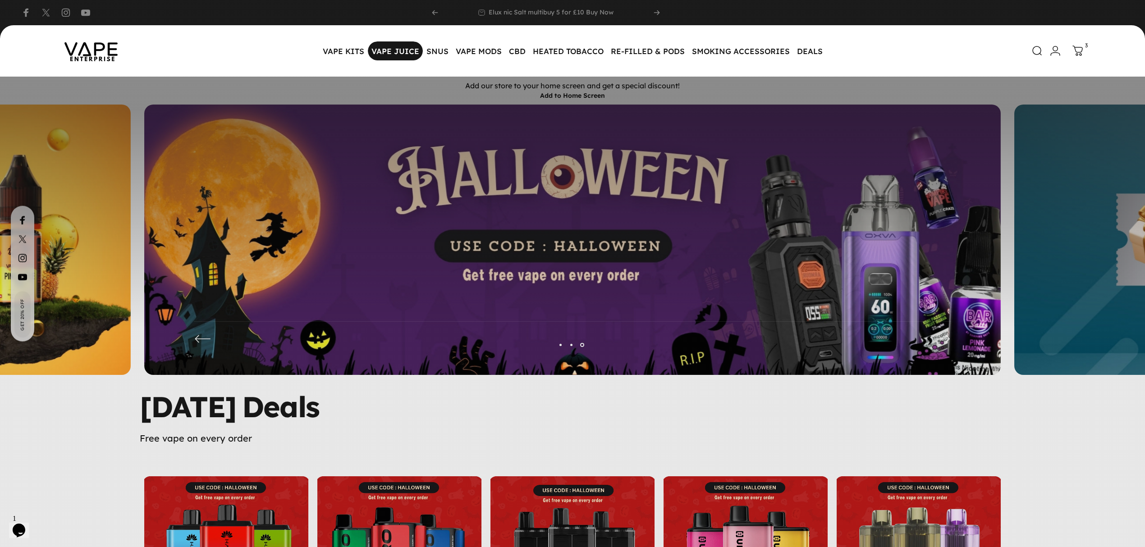
click at [403, 55] on magnet-element "VAPE JUICE VAPE JUICE" at bounding box center [395, 50] width 55 height 19
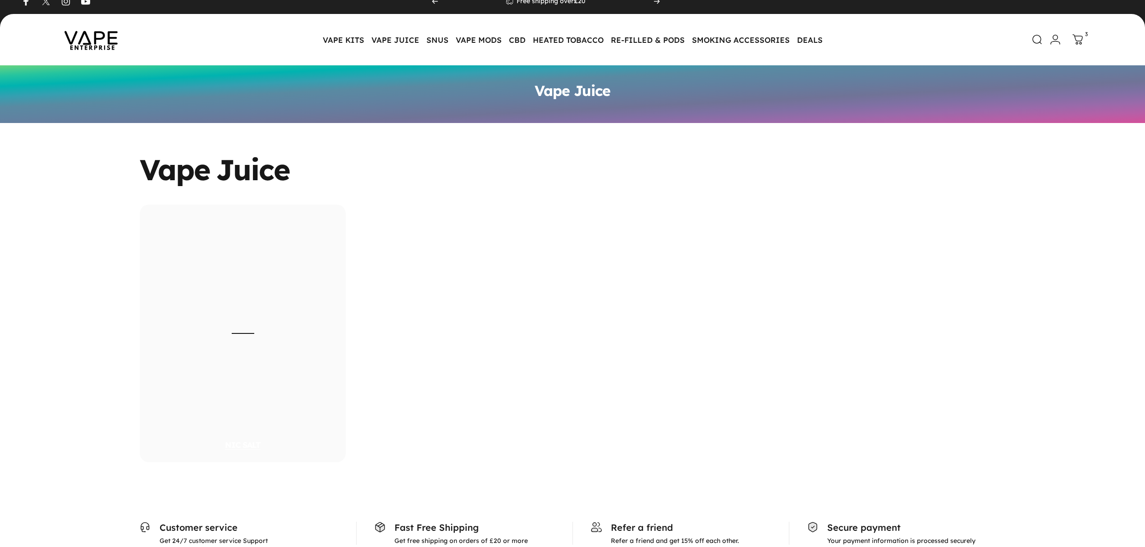
scroll to position [60, 0]
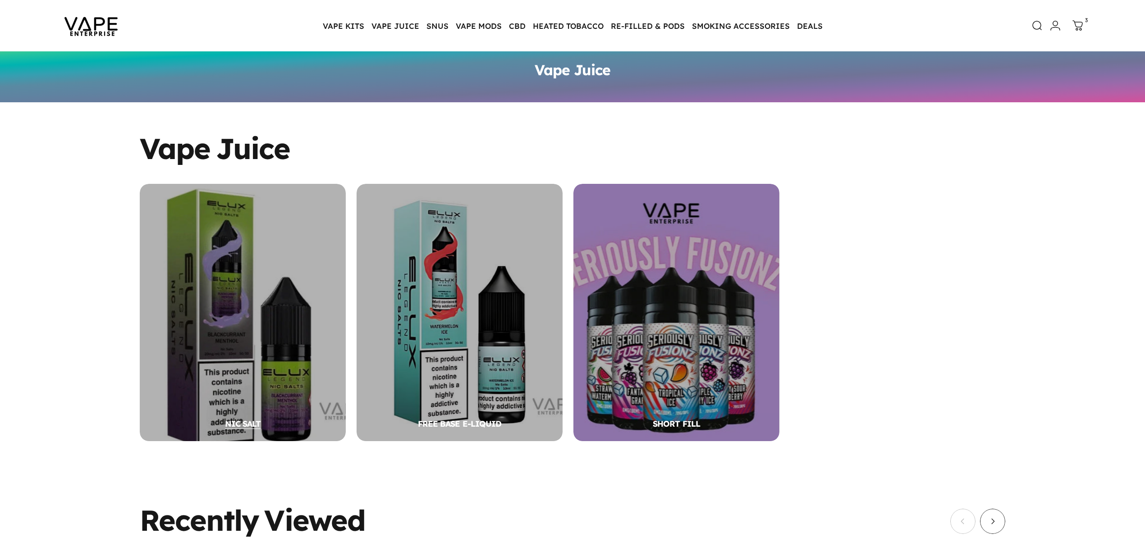
click at [282, 332] on div "NIC SALT" at bounding box center [243, 312] width 206 height 257
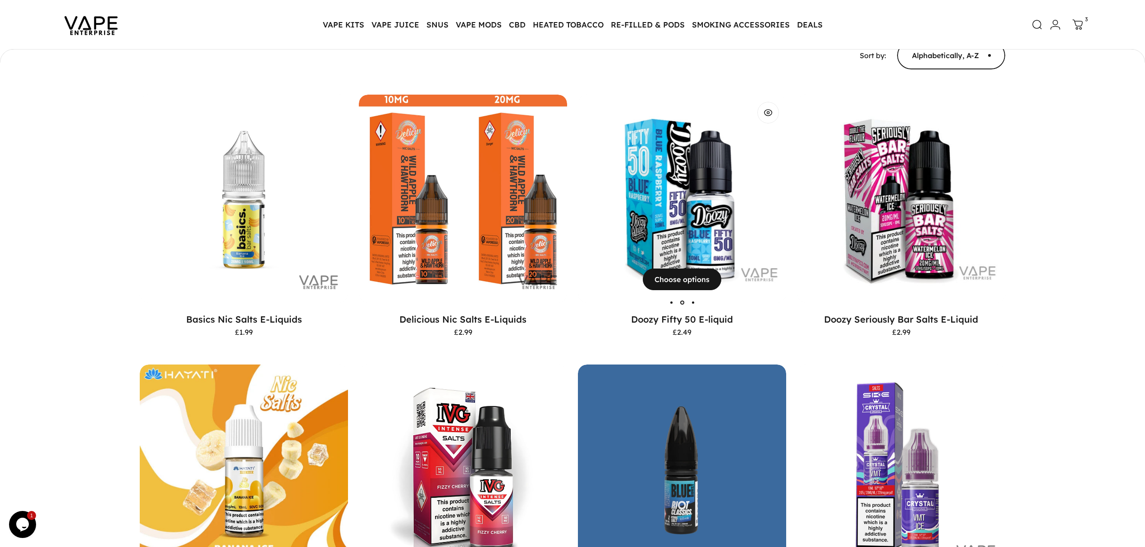
click at [668, 194] on img "Doozy Fifty 50 E-liquid" at bounding box center [682, 199] width 208 height 208
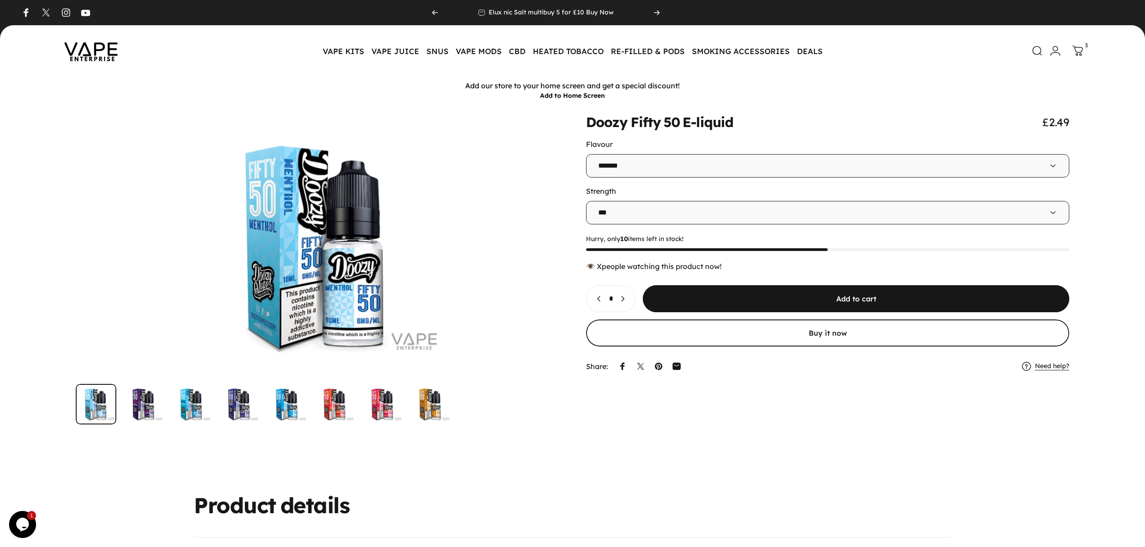
click at [517, 12] on p "Elux nic Salt multibuy 5 for £10 Buy Now" at bounding box center [551, 13] width 125 height 8
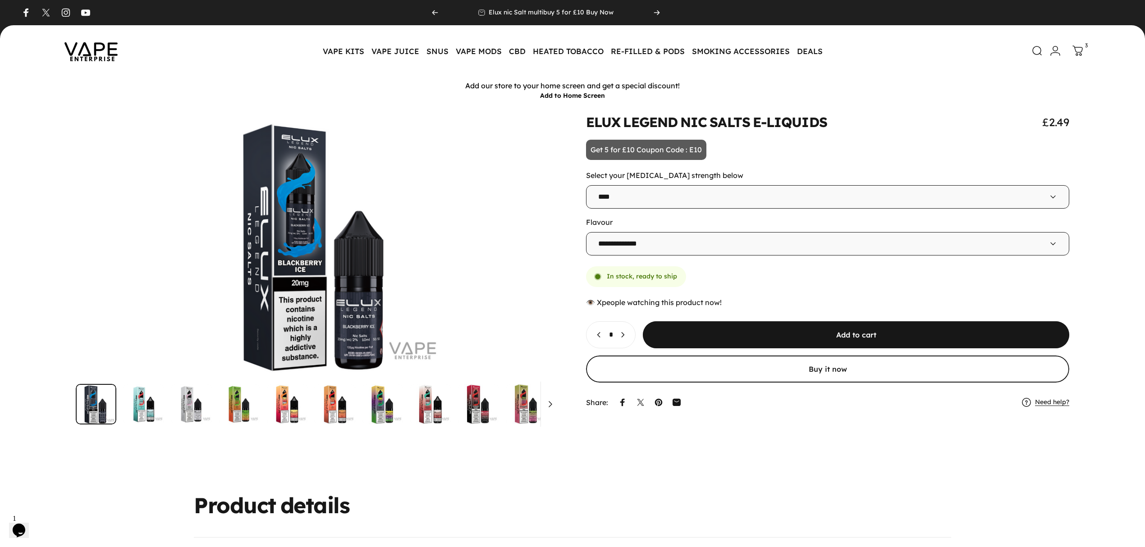
drag, startPoint x: 586, startPoint y: 124, endPoint x: 745, endPoint y: 124, distance: 158.7
click at [745, 124] on split-words "ELUX LEGEND NIC SALTS E-LIQUIDS" at bounding box center [706, 122] width 241 height 13
click at [588, 139] on animate-element "**********" at bounding box center [827, 263] width 483 height 296
drag, startPoint x: 586, startPoint y: 114, endPoint x: 779, endPoint y: 168, distance: 200.5
click at [779, 168] on div at bounding box center [572, 284] width 1145 height 358
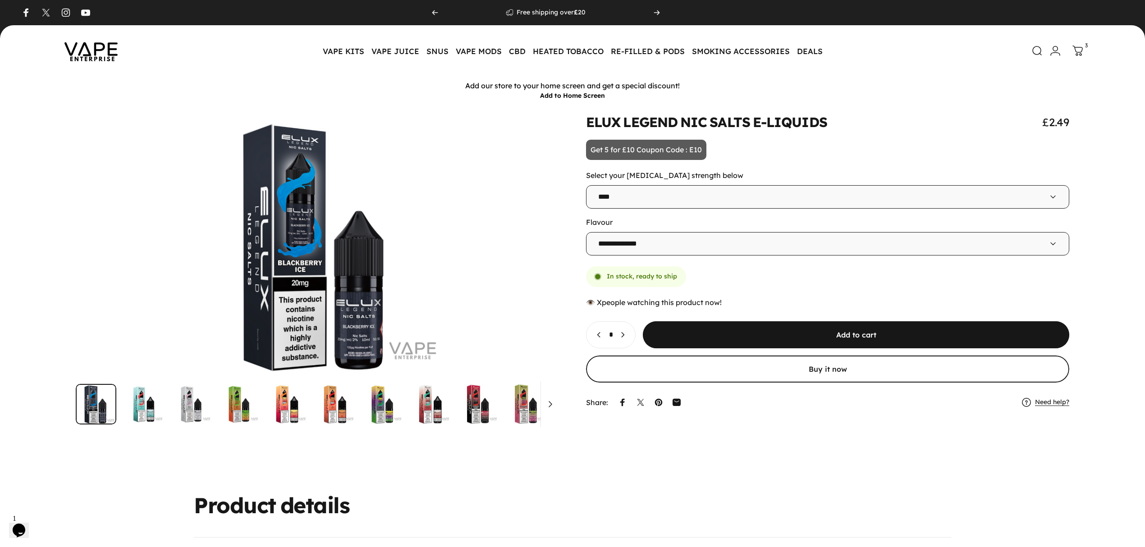
click at [736, 156] on animate-element "**********" at bounding box center [827, 263] width 483 height 296
drag, startPoint x: 589, startPoint y: 123, endPoint x: 840, endPoint y: 124, distance: 251.5
click at [840, 124] on div "ELUX LEGEND NIC SALTS E-LIQUIDS £2.49" at bounding box center [827, 122] width 483 height 14
copy split-words "ELUX LEGEND NIC SALTS E-LIQUIDS"
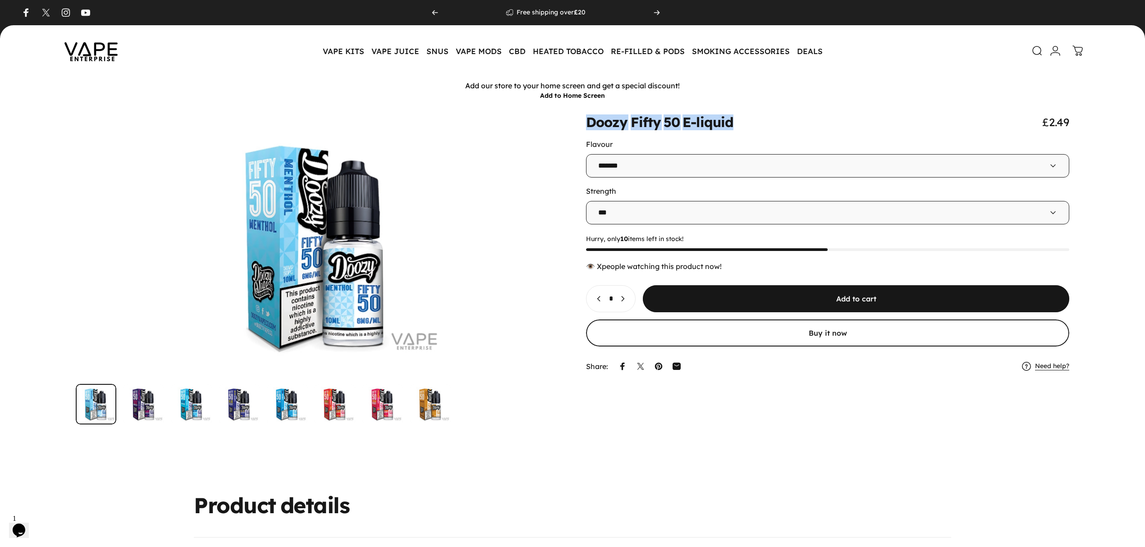
drag, startPoint x: 589, startPoint y: 124, endPoint x: 788, endPoint y: 125, distance: 199.2
click at [788, 125] on div "Doozy Fifty 50 E-liquid £2.49" at bounding box center [827, 122] width 483 height 14
copy split-words "Doozy Fifty 50 E-liquid"
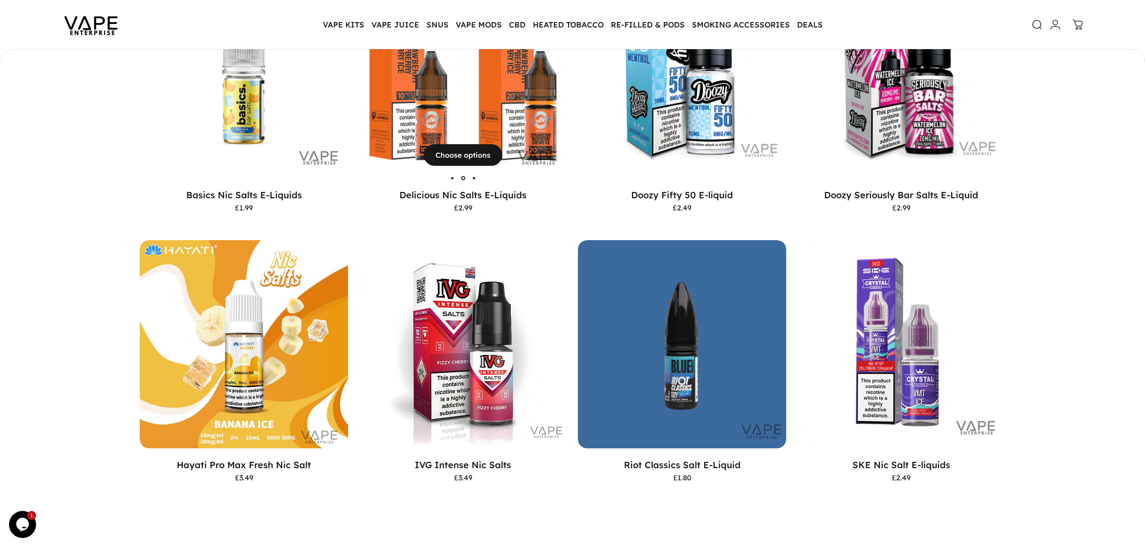
scroll to position [324, 0]
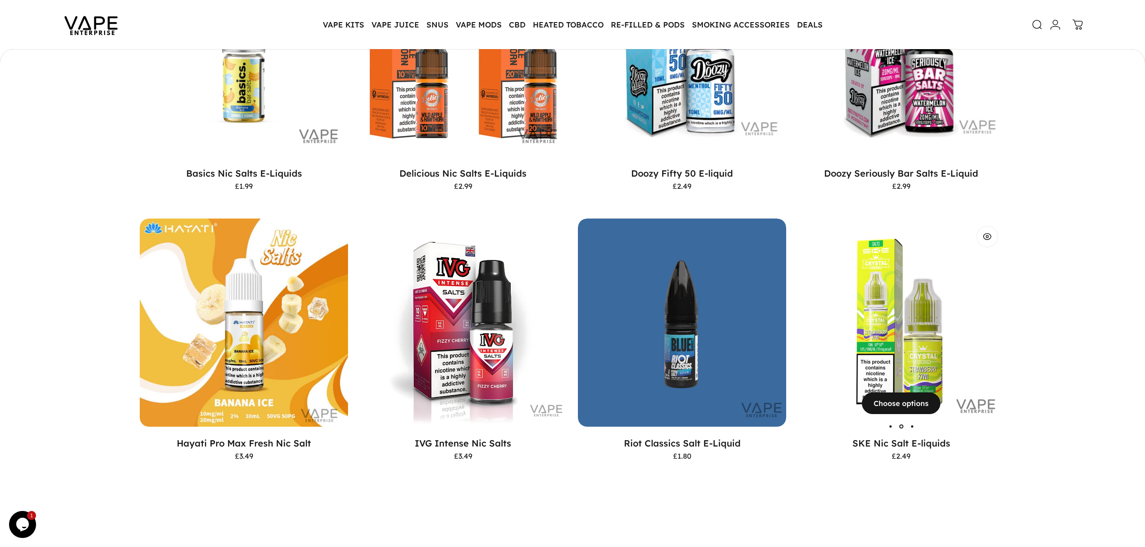
click at [919, 302] on img "SKE Nic Salt E-liquids" at bounding box center [901, 323] width 208 height 208
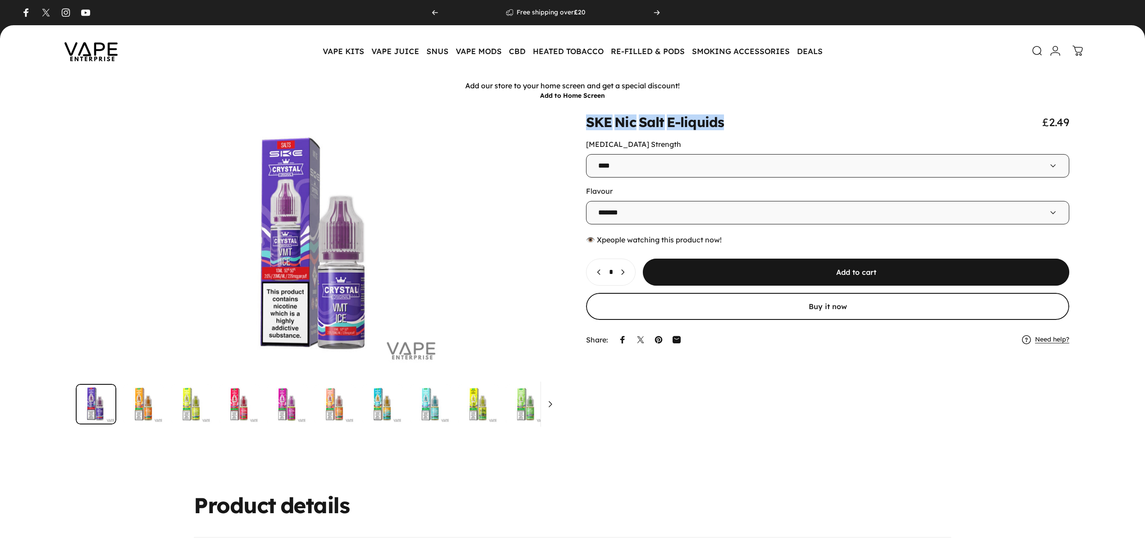
drag, startPoint x: 587, startPoint y: 123, endPoint x: 780, endPoint y: 121, distance: 192.9
click at [780, 121] on div "SKE Nic Salt E-liquids £2.49" at bounding box center [827, 122] width 483 height 14
copy split-words "SKE Nic Salt E-liquids"
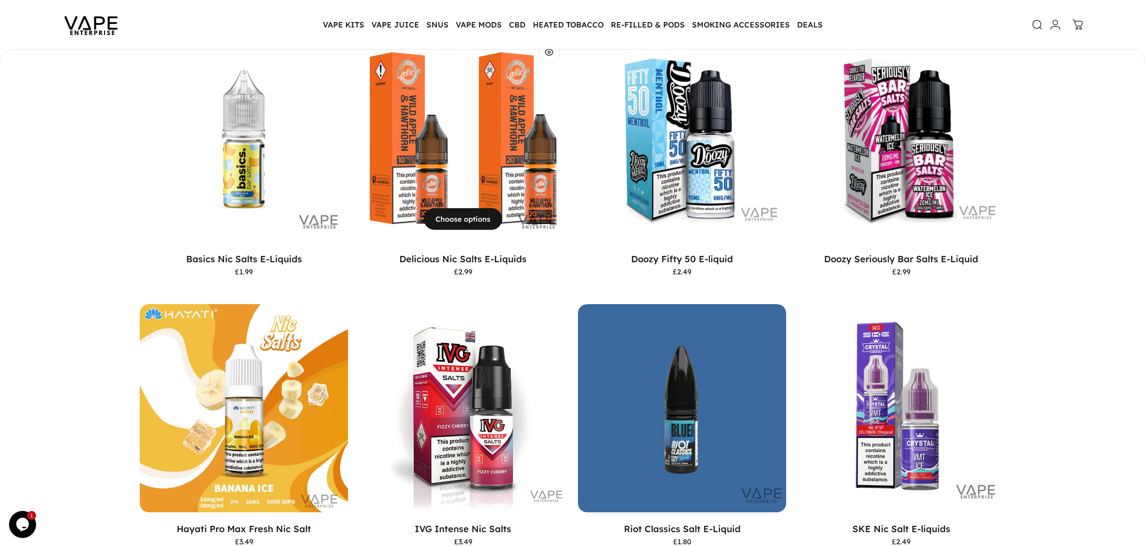
scroll to position [298, 0]
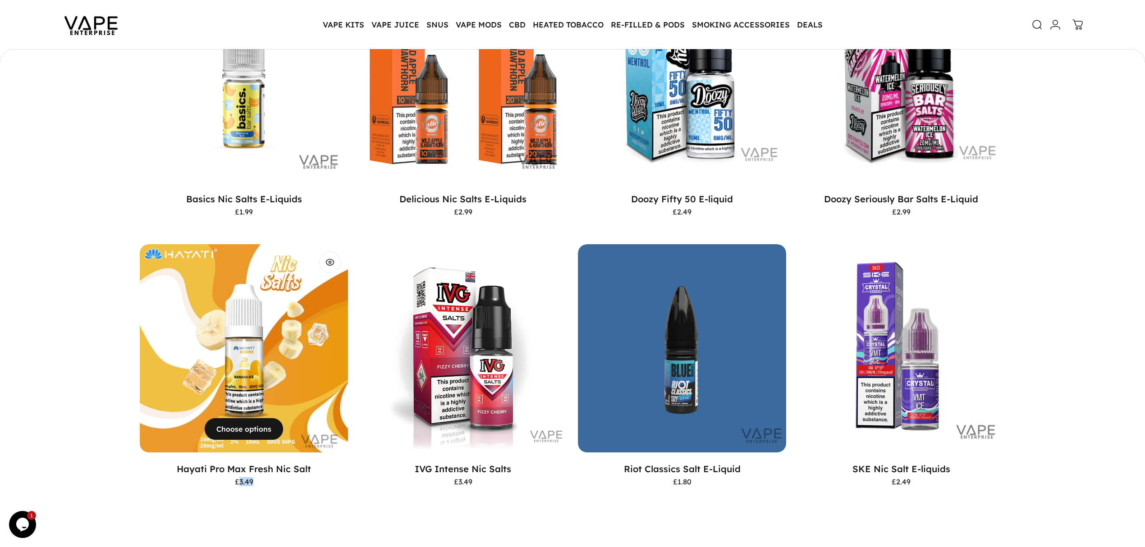
drag, startPoint x: 270, startPoint y: 471, endPoint x: 243, endPoint y: 471, distance: 27.0
click at [243, 478] on div "£3.49" at bounding box center [244, 481] width 208 height 7
copy span "3.49"
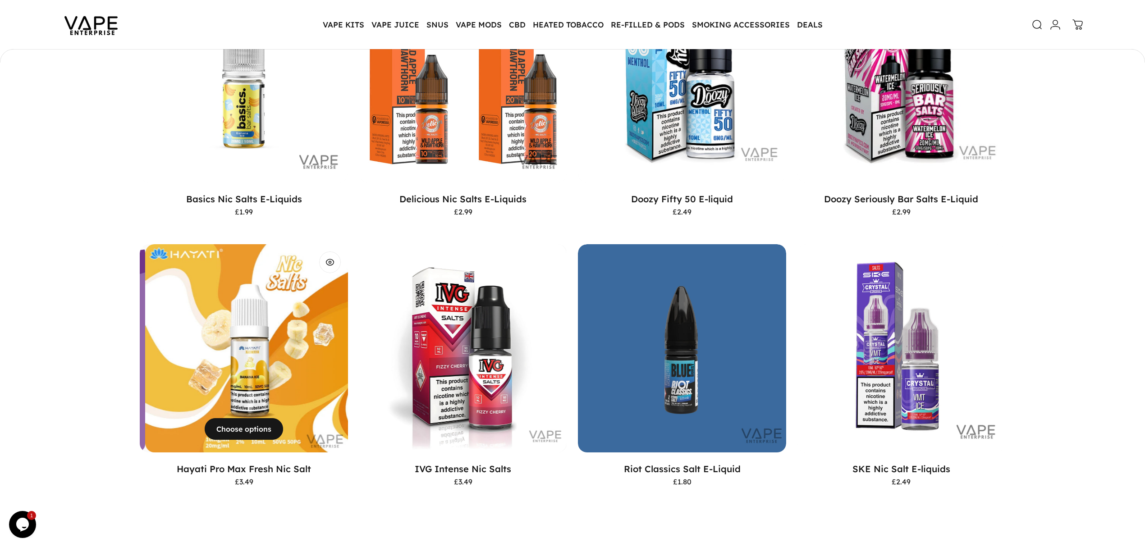
click at [179, 485] on div "Hayati Pro Max Fresh Nic Salt £3.49" at bounding box center [244, 478] width 208 height 51
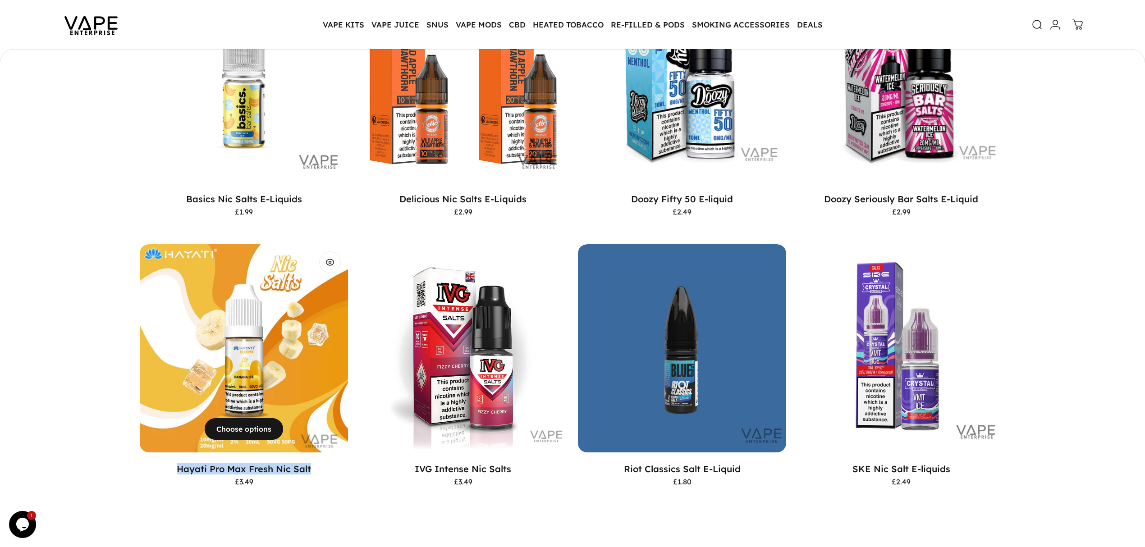
drag, startPoint x: 169, startPoint y: 453, endPoint x: 318, endPoint y: 448, distance: 148.8
click at [318, 453] on div "Hayati Pro Max Fresh Nic Salt £3.49" at bounding box center [244, 478] width 208 height 51
copy link "Hayati Pro Max Fresh Nic Salt"
click at [494, 506] on div "**********" at bounding box center [572, 225] width 1145 height 645
click at [174, 193] on p "Basics Nic Salts E-Liquids" at bounding box center [244, 198] width 208 height 11
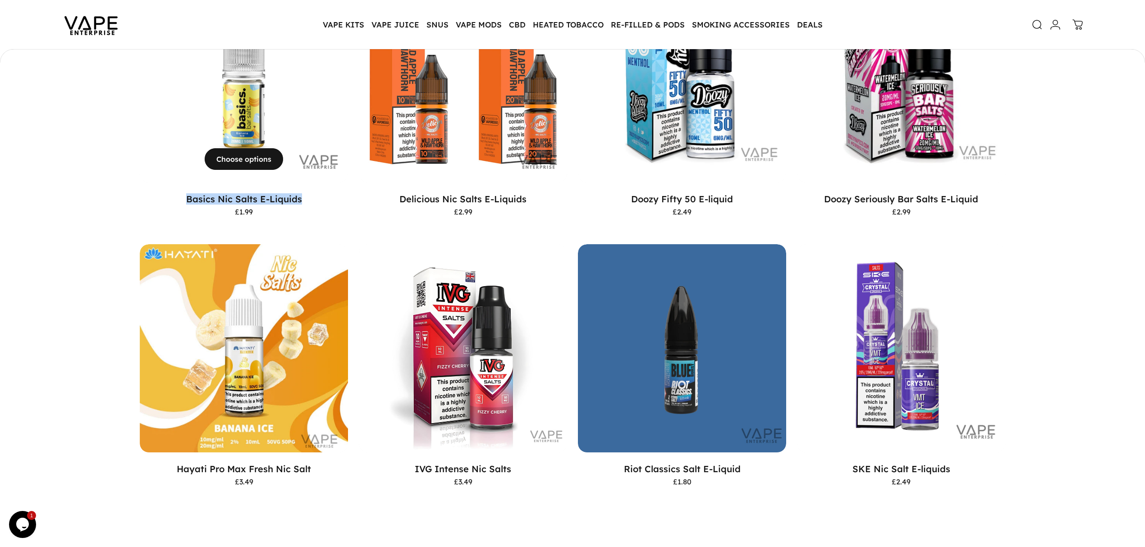
drag, startPoint x: 174, startPoint y: 188, endPoint x: 314, endPoint y: 189, distance: 140.6
click at [314, 193] on p "Basics Nic Salts E-Liquids" at bounding box center [244, 198] width 208 height 11
copy link "Basics Nic Salts E-Liquids"
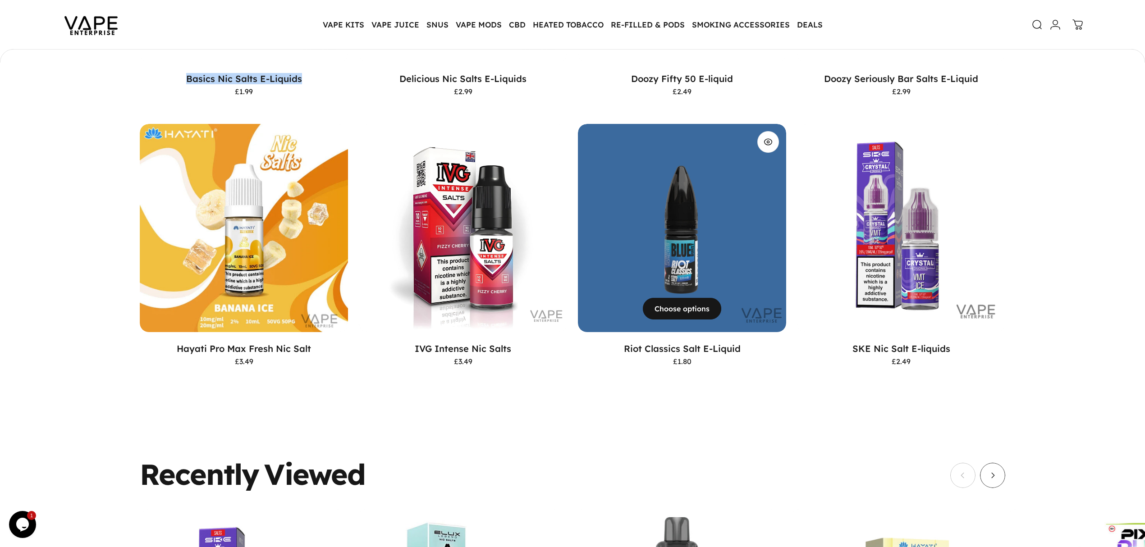
scroll to position [358, 0]
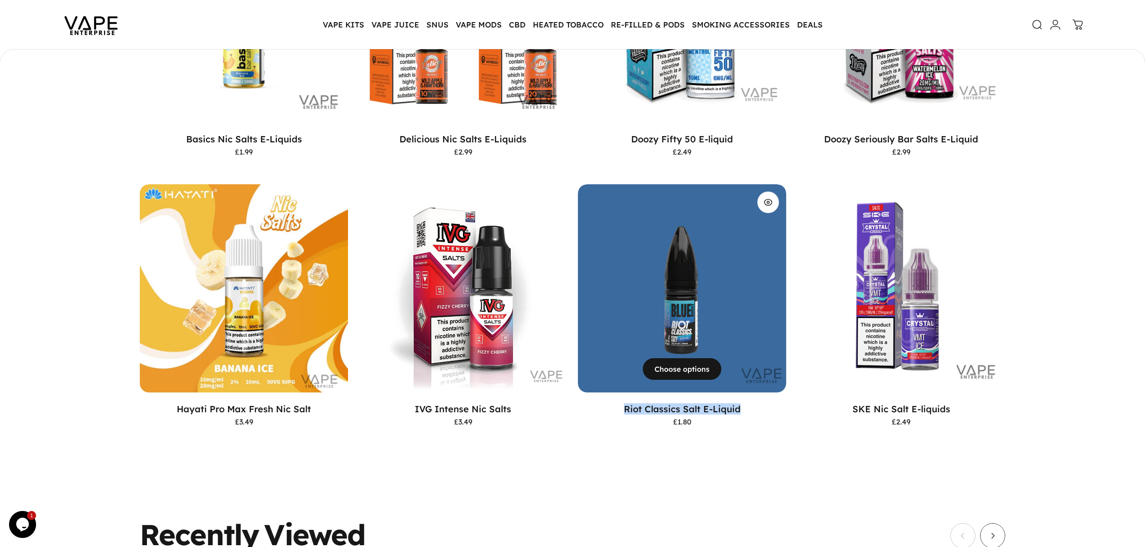
drag, startPoint x: 613, startPoint y: 393, endPoint x: 746, endPoint y: 396, distance: 133.0
click at [746, 403] on p "Riot Classics Salt E-Liquid" at bounding box center [682, 408] width 208 height 11
copy link "Riot Classics Salt E-Liquid"
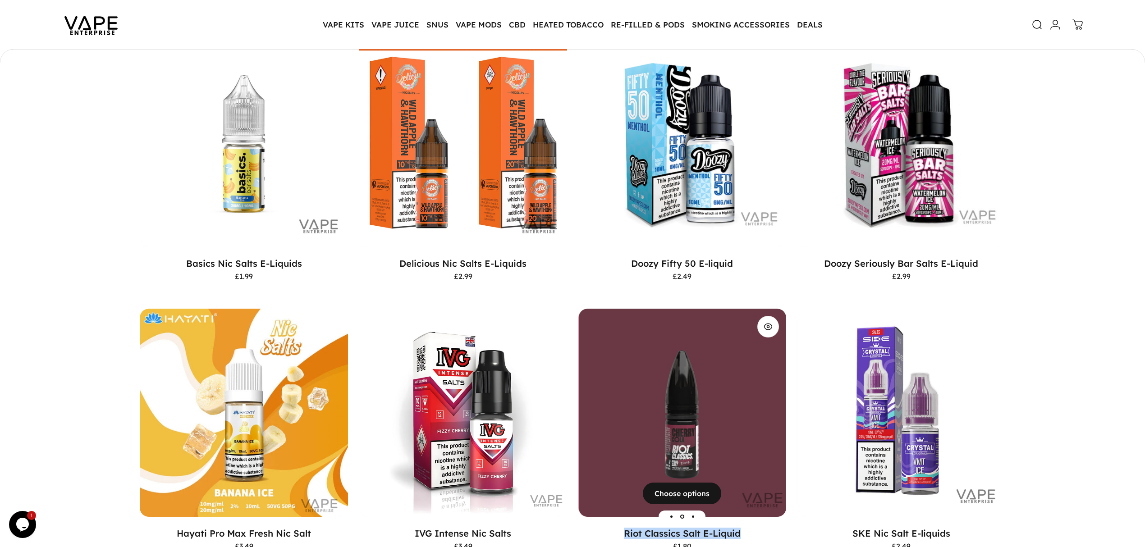
scroll to position [178, 0]
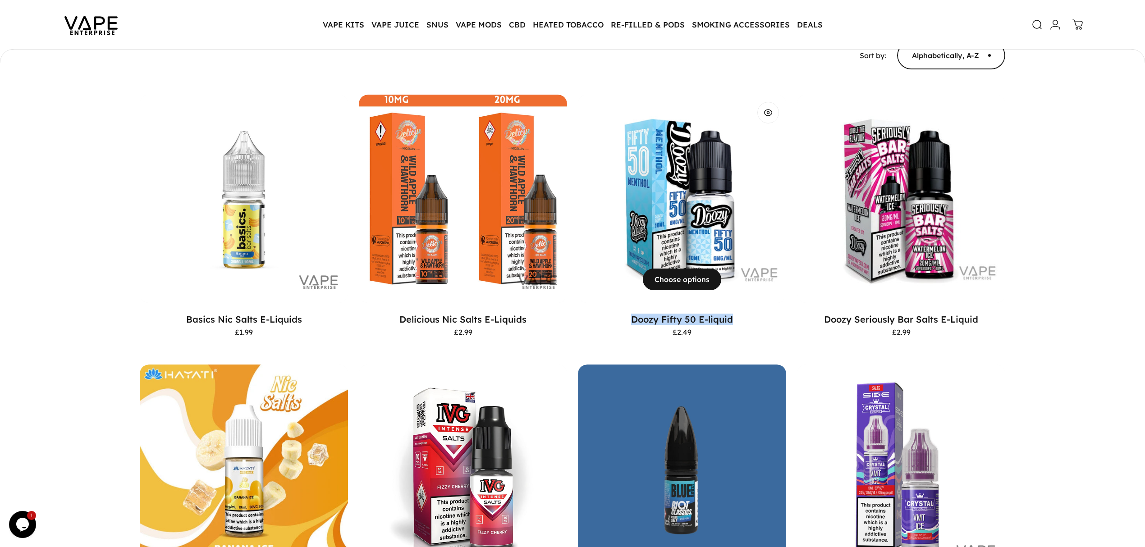
drag, startPoint x: 615, startPoint y: 310, endPoint x: 747, endPoint y: 309, distance: 132.1
click at [747, 314] on p "Doozy Fifty 50 E-liquid" at bounding box center [682, 319] width 208 height 11
copy link "Doozy Fifty 50 E-liquid"
